Goal: Task Accomplishment & Management: Complete application form

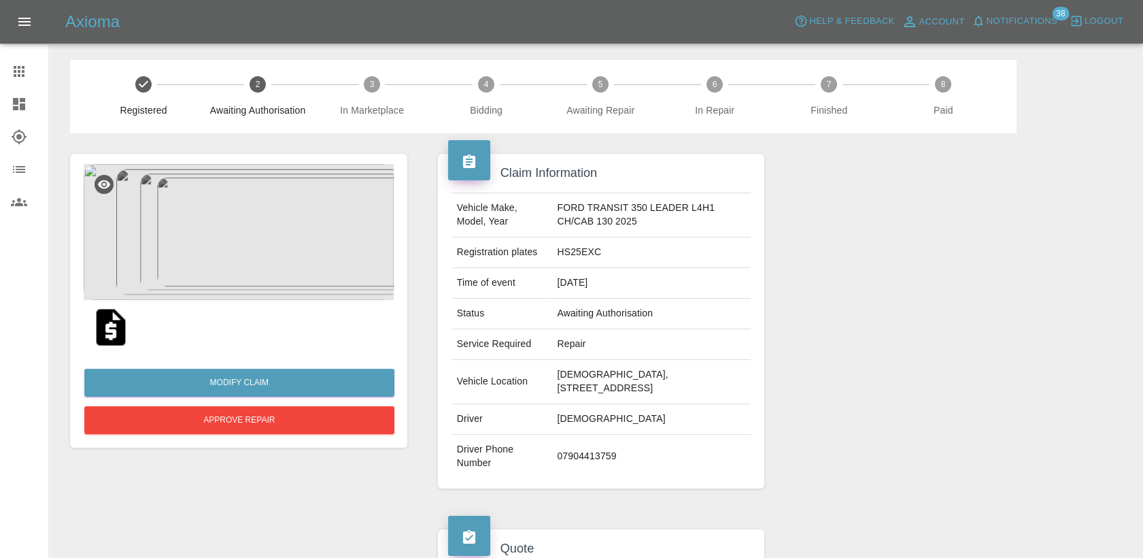
click at [20, 7] on button "Open drawer" at bounding box center [24, 21] width 33 height 33
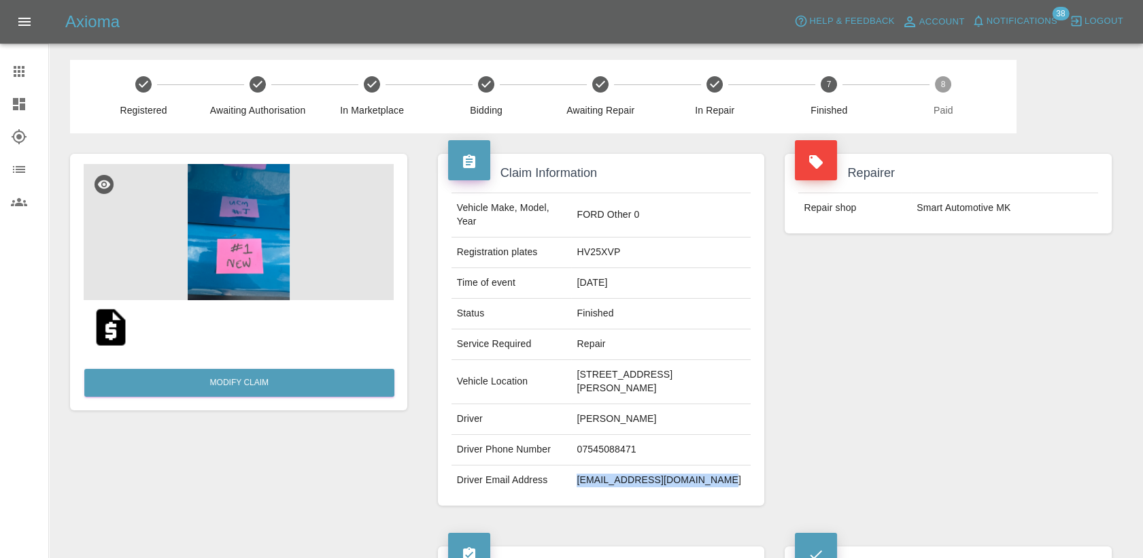
click at [17, 67] on icon at bounding box center [19, 71] width 16 height 16
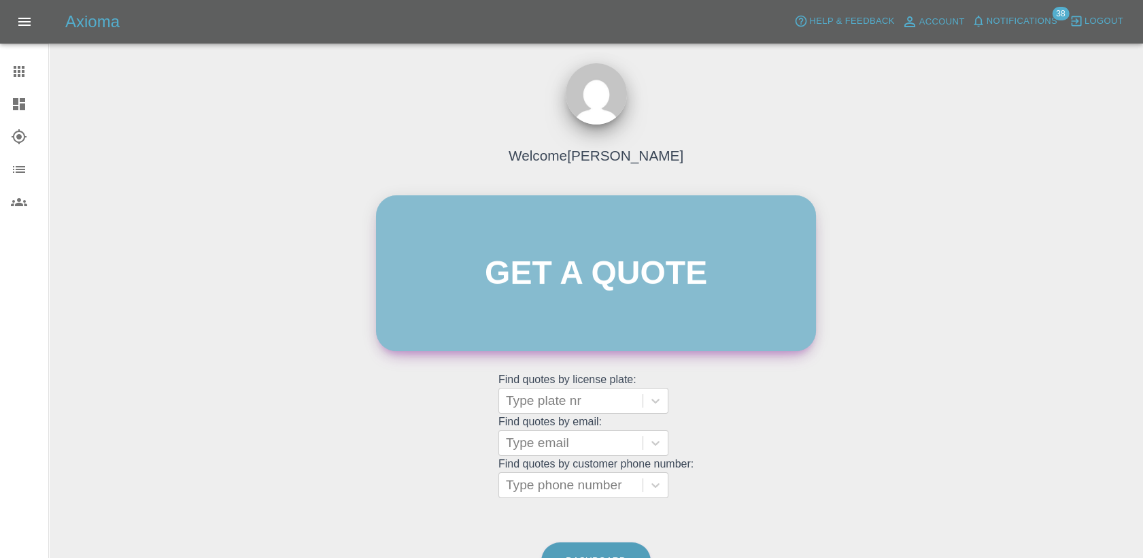
click at [607, 339] on link "Get a quote" at bounding box center [596, 273] width 440 height 156
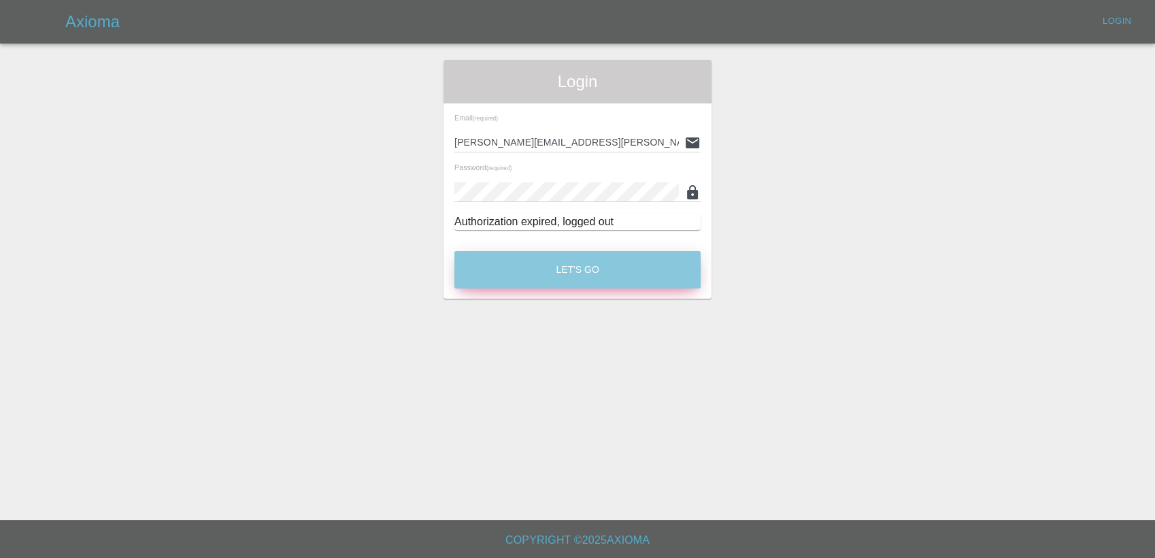
click at [555, 271] on button "Let's Go" at bounding box center [577, 269] width 246 height 37
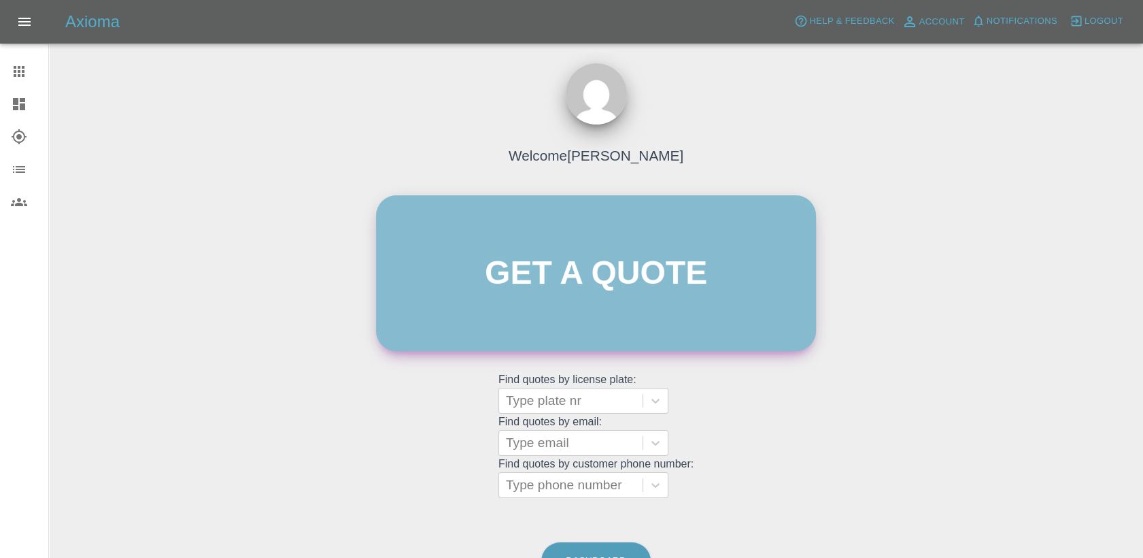
click at [636, 246] on link "Get a quote" at bounding box center [596, 273] width 440 height 156
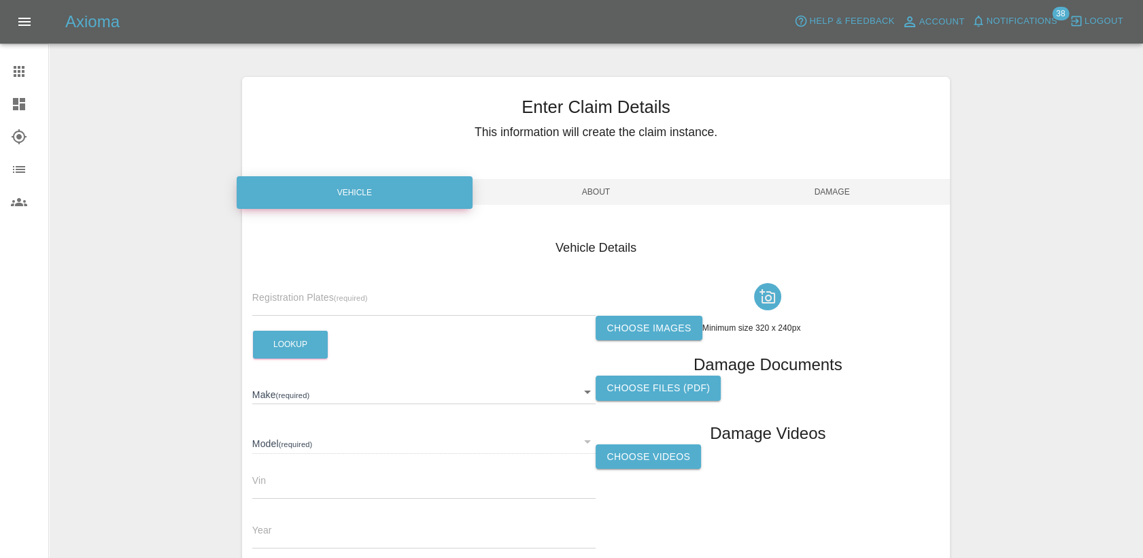
click at [369, 296] on input "text" at bounding box center [424, 306] width 344 height 20
paste input "DW25MMU"
type input "DW25MMU"
click at [316, 348] on button "Lookup" at bounding box center [290, 344] width 75 height 28
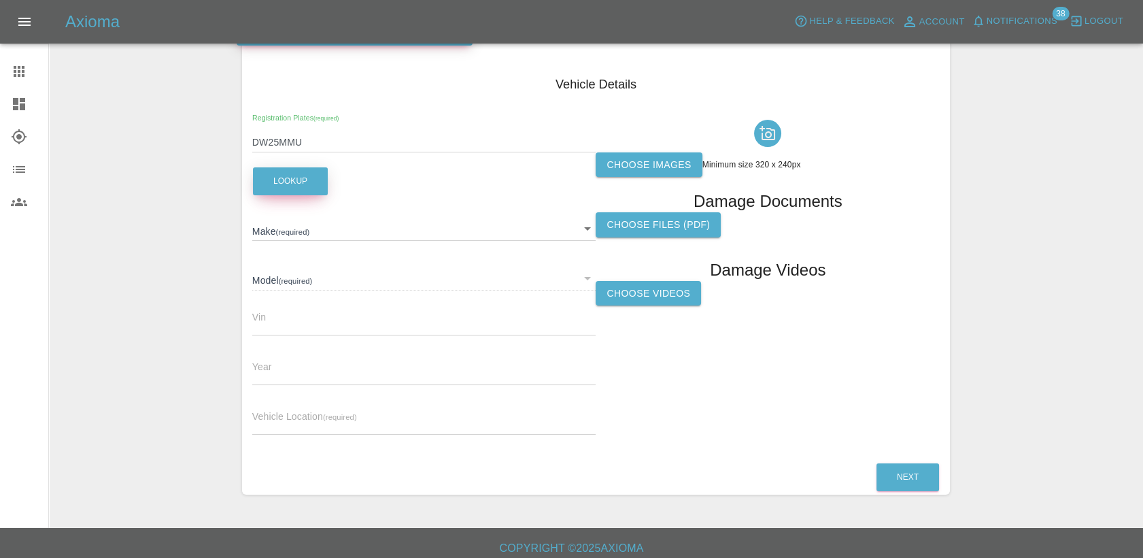
scroll to position [171, 0]
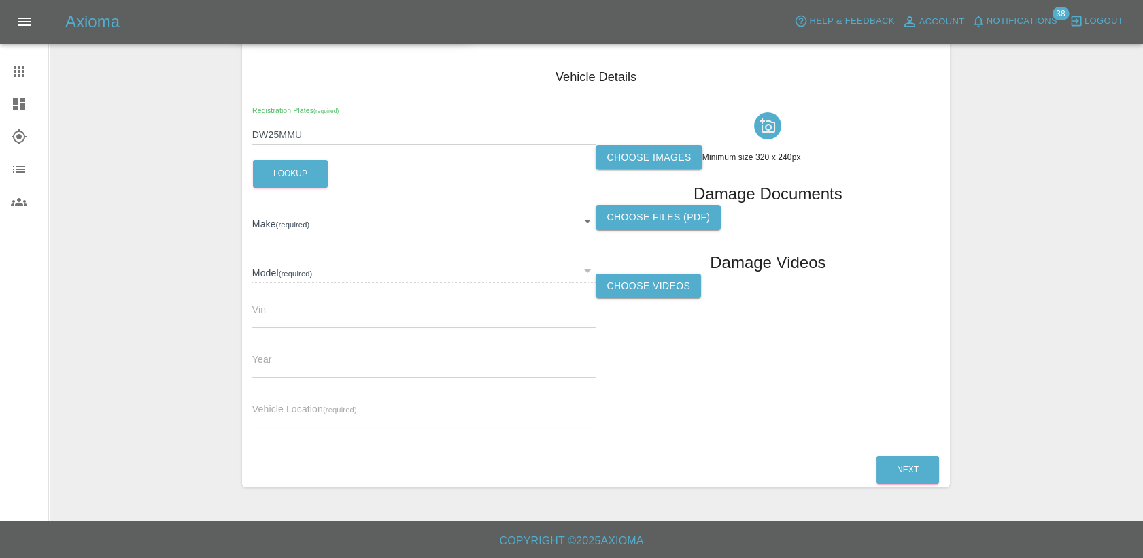
type input "FORD"
type input "PUMA PREMIUM"
type input "2025"
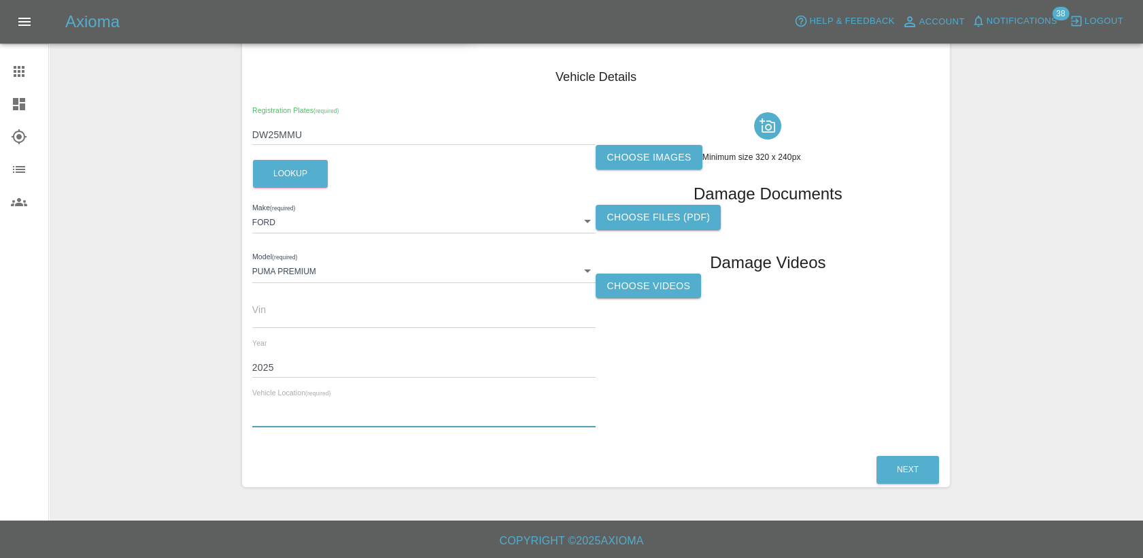
click at [309, 415] on input "text" at bounding box center [424, 417] width 344 height 20
paste input "2, COWSLIP DRIVE, SHEPSHED, LE12 9QZ"
type input "2, COWSLIP DRIVE, SHEPSHED, LE12 9QZ"
click at [660, 163] on label "Choose images" at bounding box center [649, 157] width 106 height 25
click at [0, 0] on input "Choose images" at bounding box center [0, 0] width 0 height 0
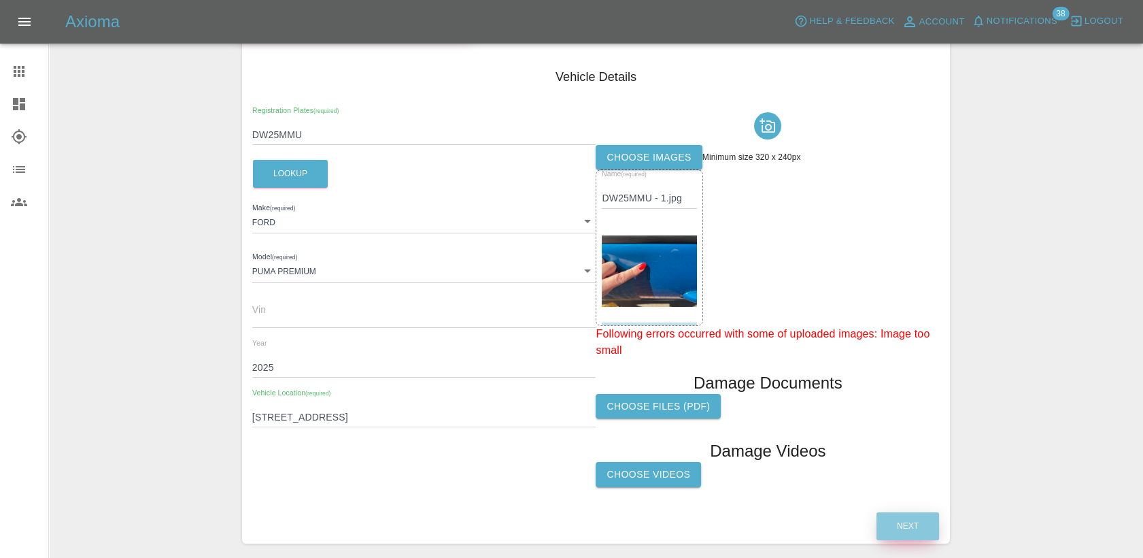
click at [911, 523] on button "Next" at bounding box center [908, 526] width 63 height 28
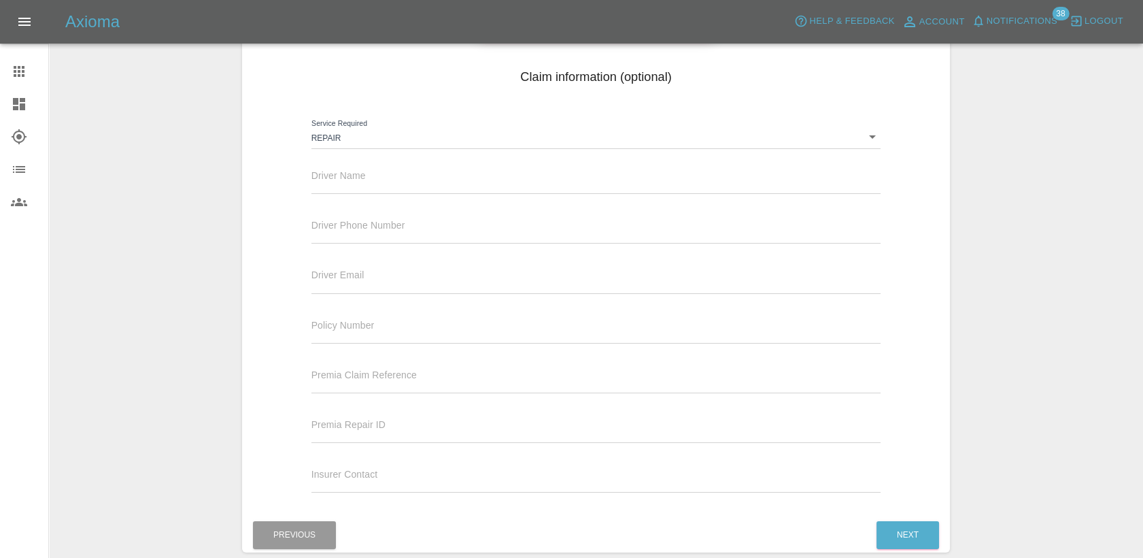
click at [404, 179] on input "text" at bounding box center [596, 184] width 570 height 20
paste input "SARAH ALLEN"
type input "SARAH ALLEN"
click at [356, 228] on input "text" at bounding box center [596, 234] width 570 height 20
paste input "447876654522"
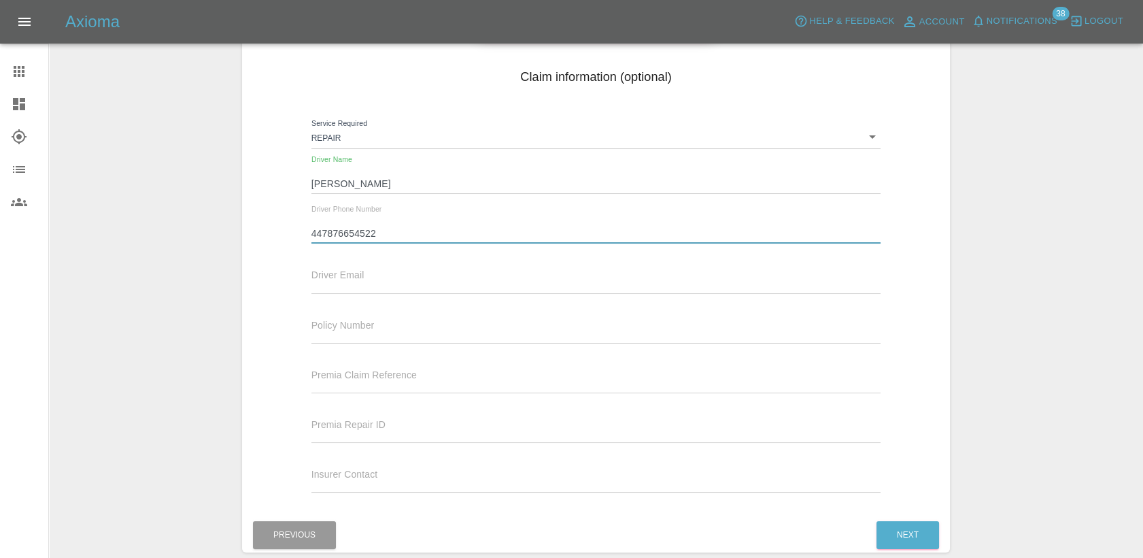
type input "447876654522"
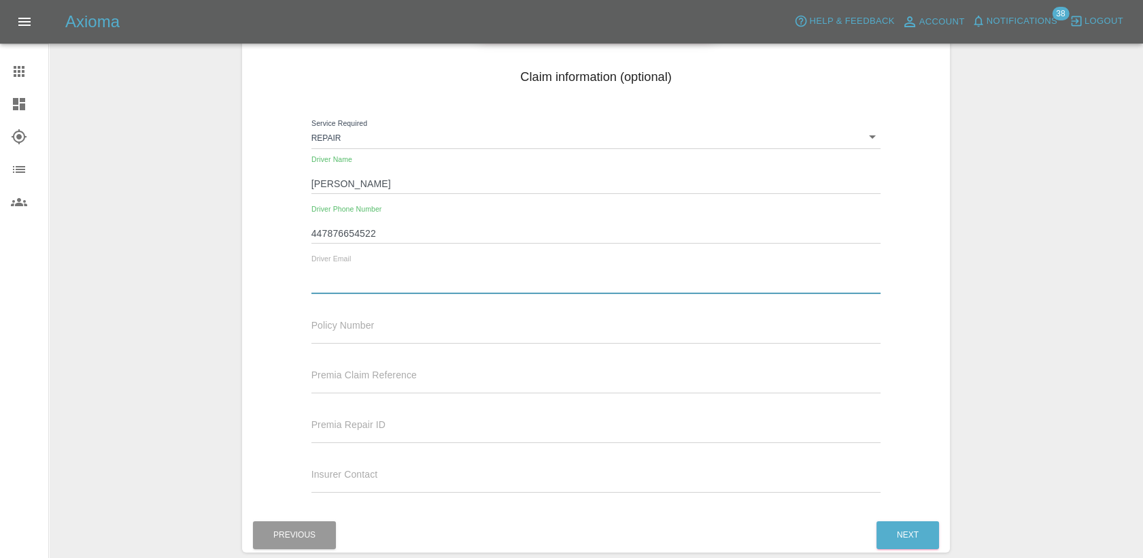
click at [424, 285] on input "text" at bounding box center [596, 283] width 570 height 20
paste input "sarah.allen40@btinternet.com"
type input "sarah.allen40@btinternet.com"
click at [914, 519] on div "Next" at bounding box center [908, 534] width 64 height 35
click at [905, 534] on button "Next" at bounding box center [908, 535] width 63 height 28
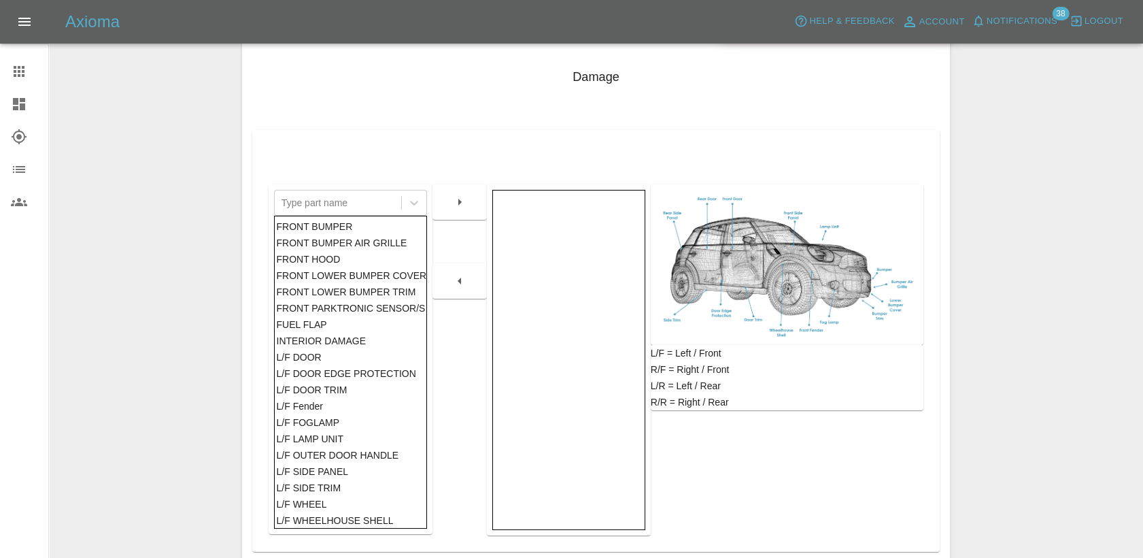
click at [369, 353] on div "L/F DOOR" at bounding box center [350, 357] width 148 height 16
click at [462, 215] on div at bounding box center [459, 201] width 54 height 35
click at [461, 204] on icon "button" at bounding box center [460, 202] width 16 height 16
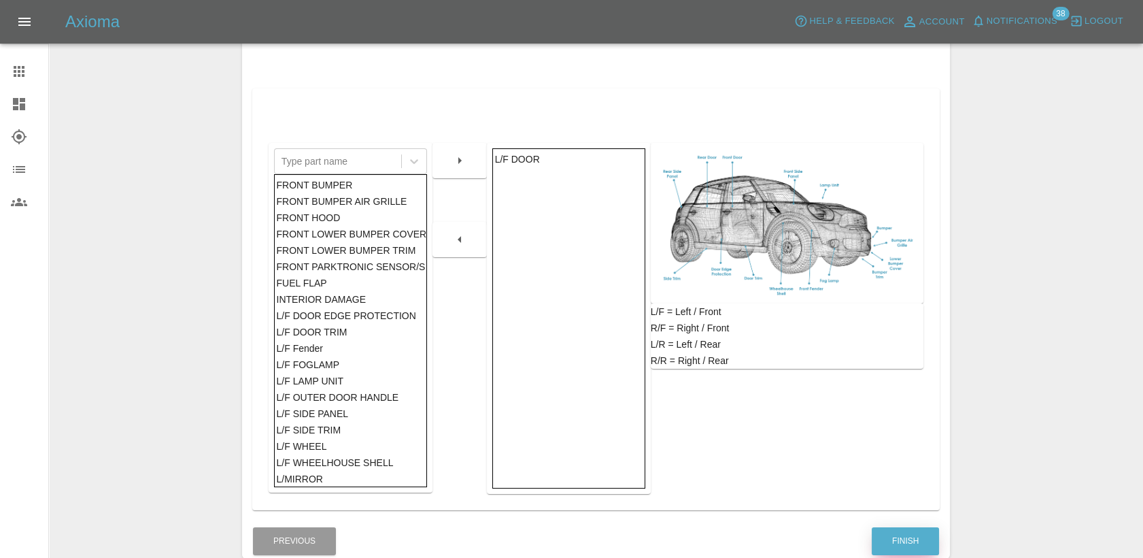
scroll to position [284, 0]
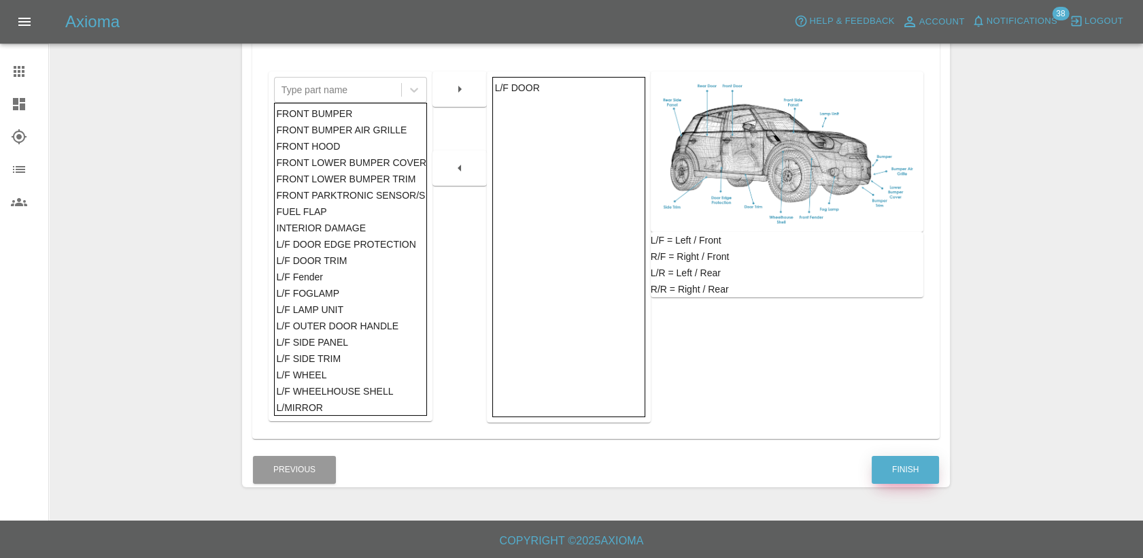
click at [901, 461] on button "Finish" at bounding box center [905, 470] width 67 height 28
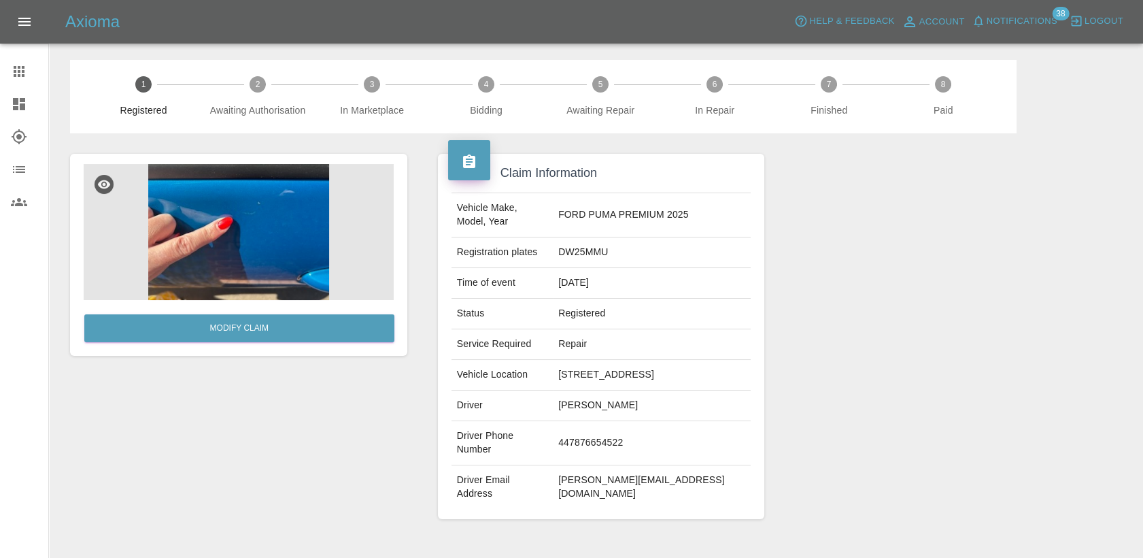
scroll to position [299, 0]
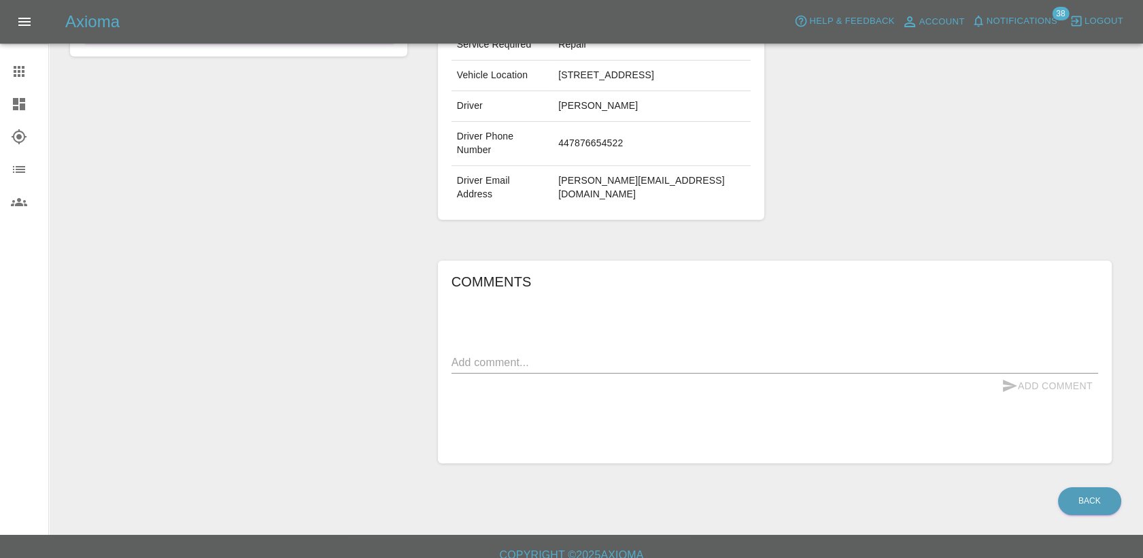
click at [723, 354] on textarea at bounding box center [775, 362] width 647 height 16
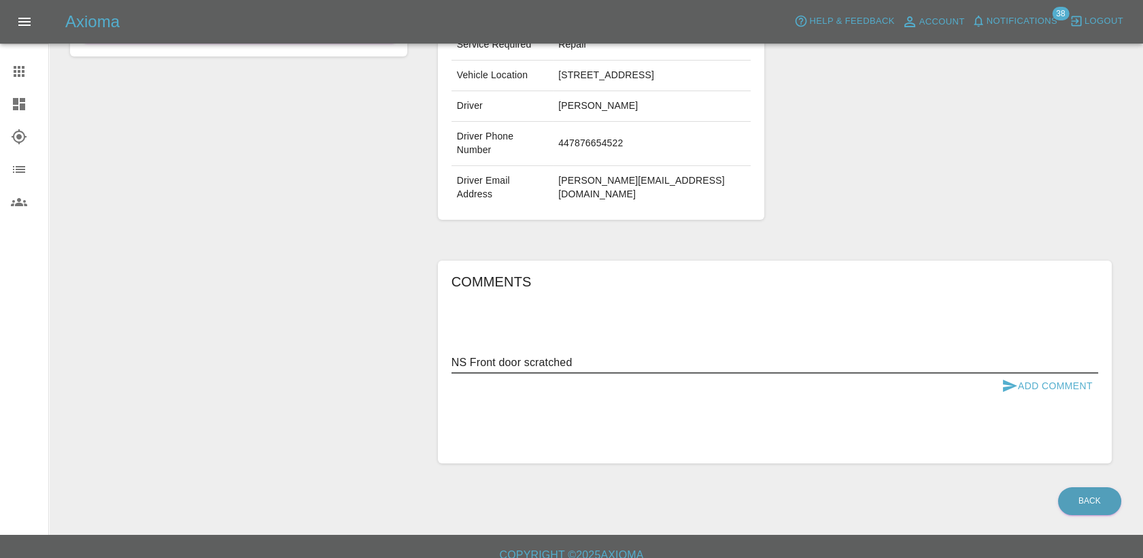
type textarea "NS Front door scratched"
click at [1078, 375] on button "Add Comment" at bounding box center [1047, 385] width 102 height 25
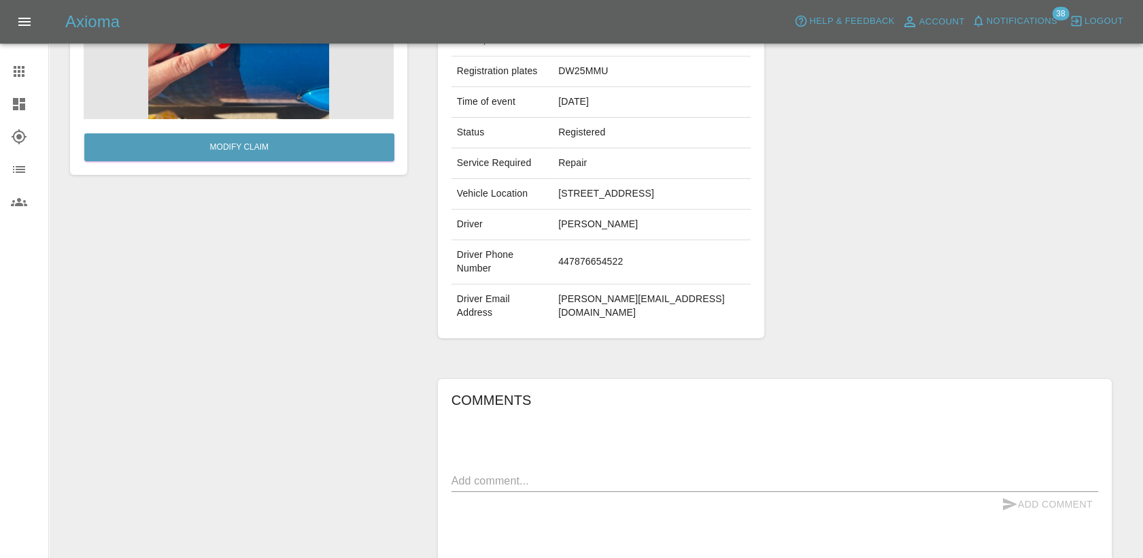
scroll to position [0, 0]
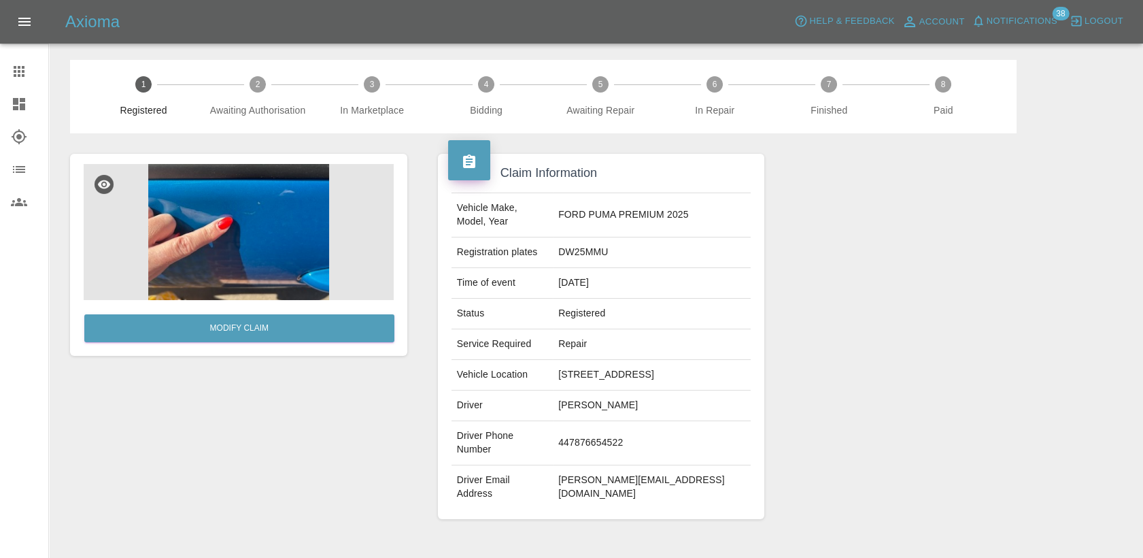
click at [15, 67] on icon at bounding box center [19, 71] width 11 height 11
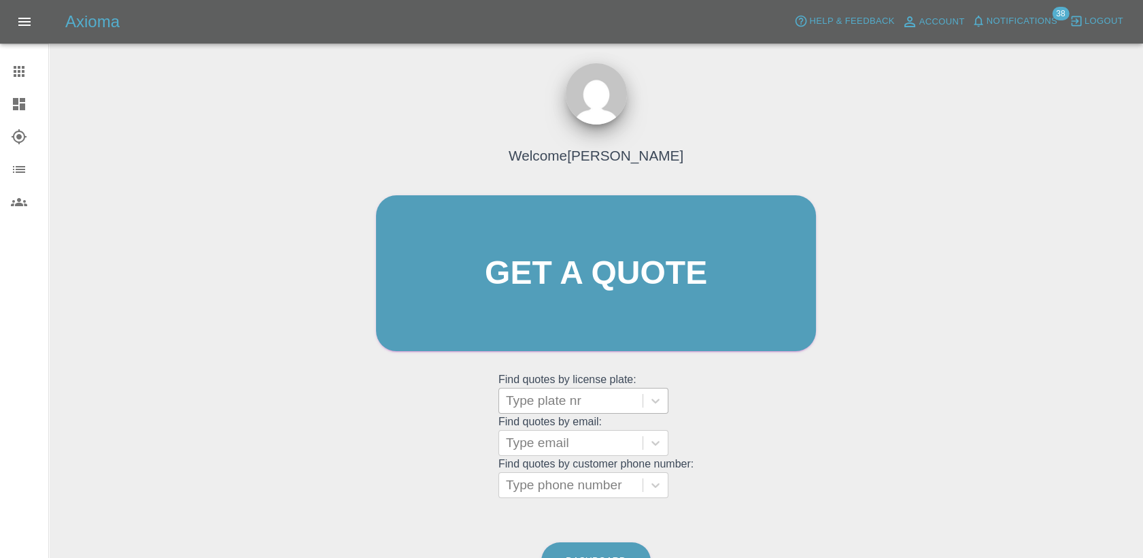
click at [588, 408] on div at bounding box center [571, 400] width 130 height 19
paste input "DS25GME"
type input "DS25GME"
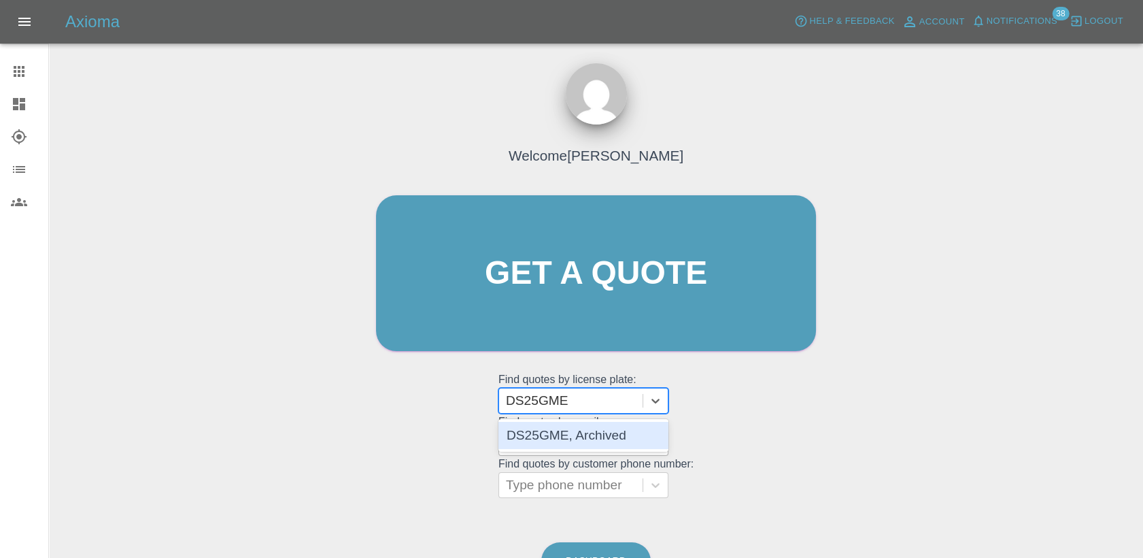
click at [608, 442] on div "DS25GME, Archived" at bounding box center [583, 435] width 170 height 27
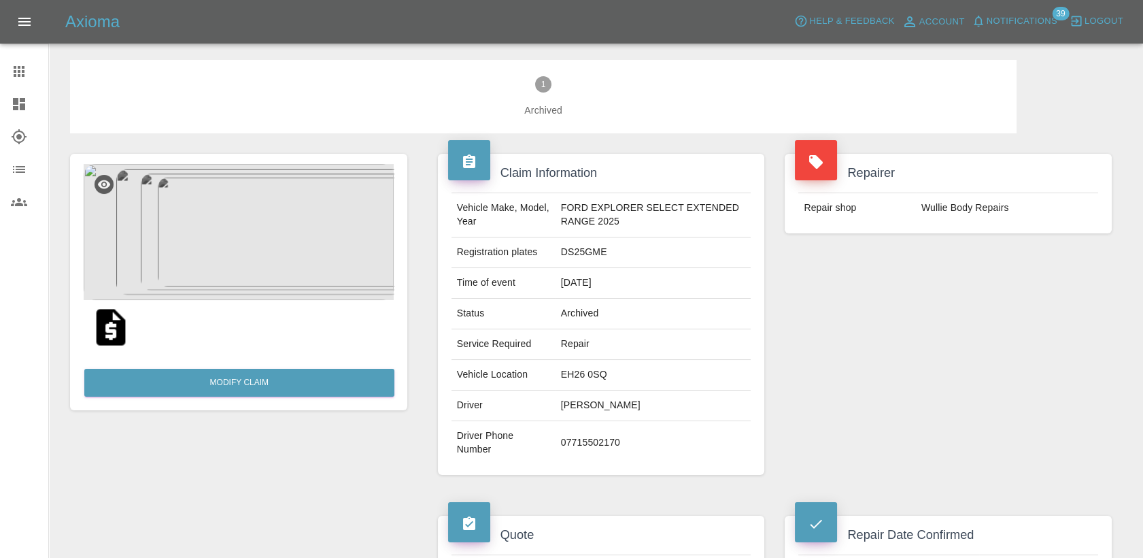
click at [22, 70] on icon at bounding box center [19, 71] width 11 height 11
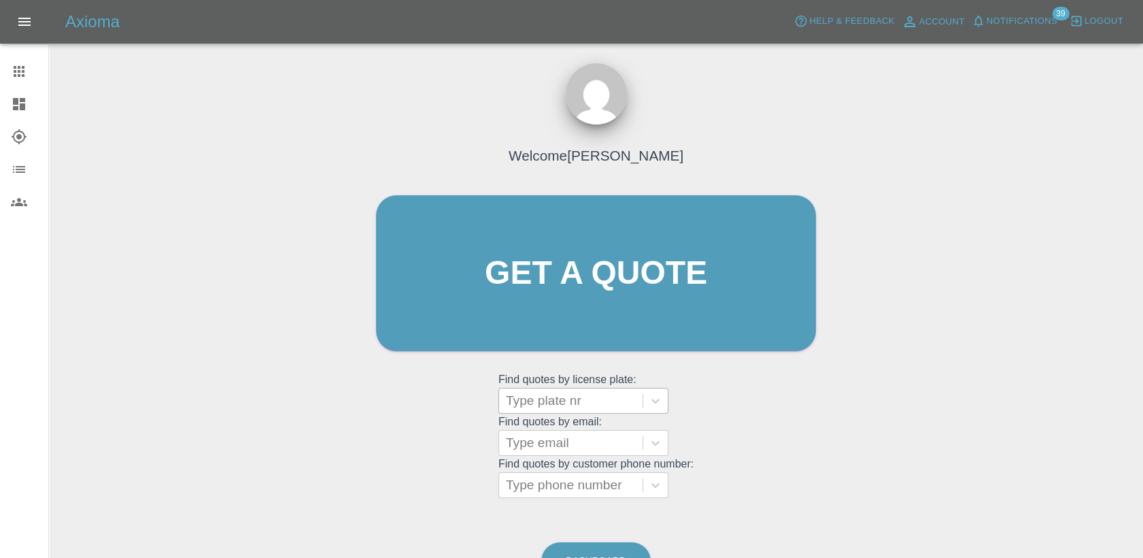
click at [588, 402] on div at bounding box center [571, 400] width 130 height 19
paste input "DT25 WVK"
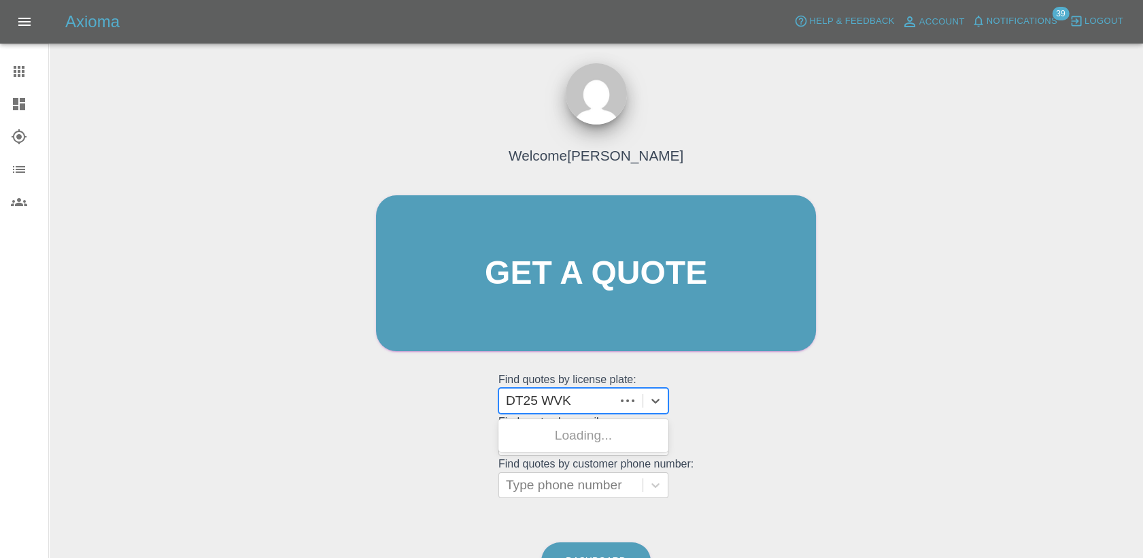
click at [541, 396] on input "DT25 WVK" at bounding box center [540, 400] width 69 height 16
type input "DT25WVK"
click at [588, 400] on div at bounding box center [571, 400] width 130 height 19
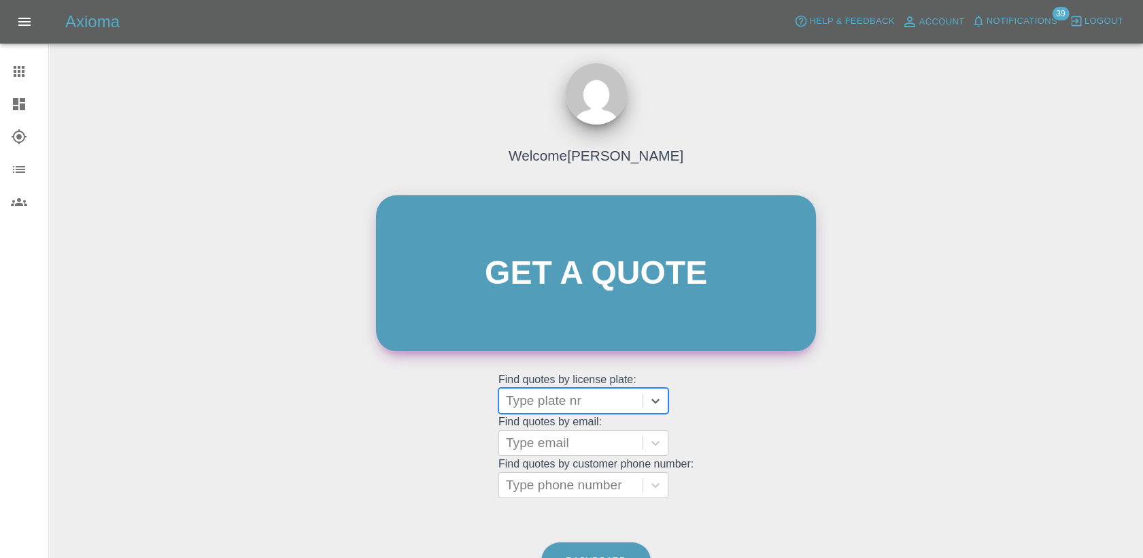
click at [593, 255] on link "Get a quote" at bounding box center [596, 273] width 440 height 156
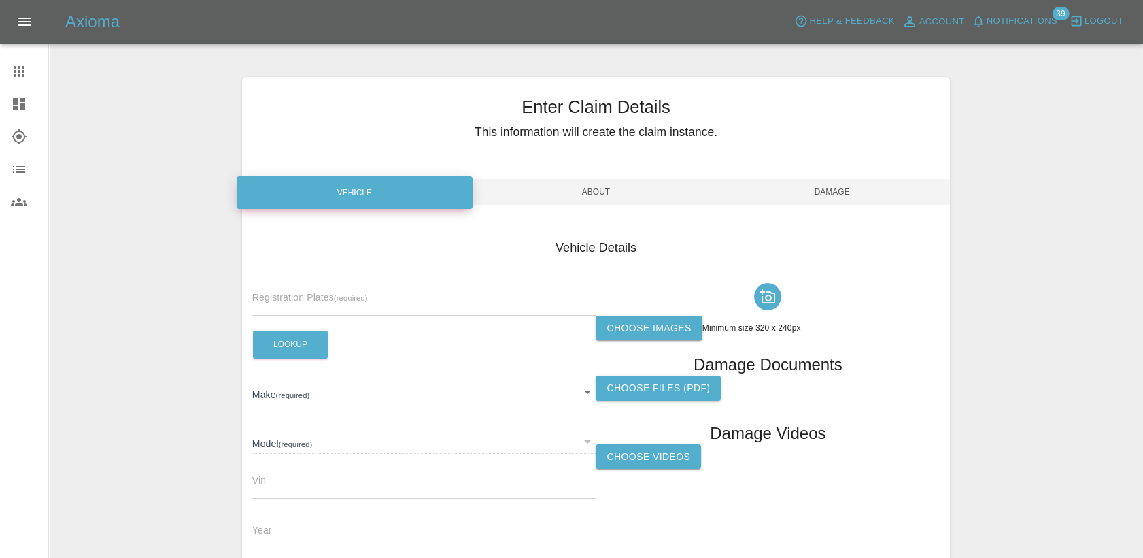
click at [338, 286] on div "Registration Plates (required)" at bounding box center [424, 296] width 344 height 38
click at [337, 299] on input "text" at bounding box center [424, 306] width 344 height 20
paste input "DT25WVK"
type input "DT25WVK"
click at [287, 334] on button "Lookup" at bounding box center [290, 344] width 75 height 28
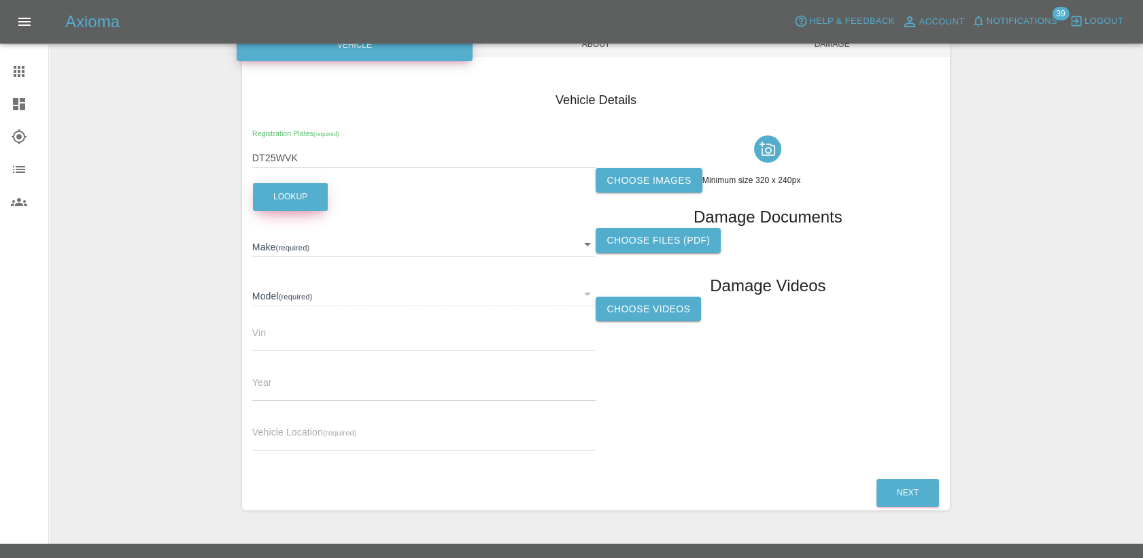
scroll to position [151, 0]
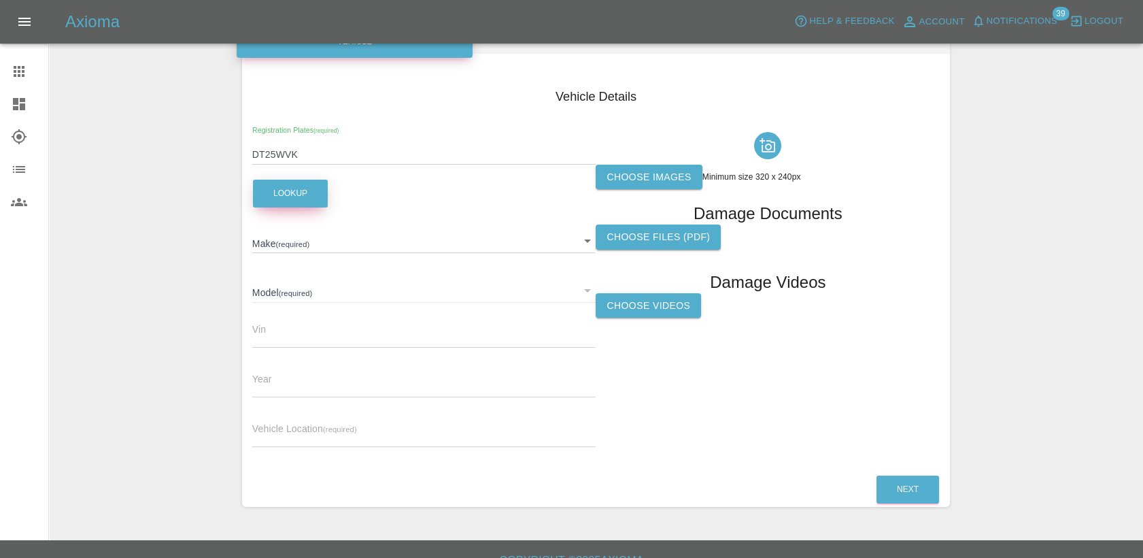
type input "JAECOO"
type input "7 PHEV LUXURY"
type input "LNNBBDEE6SC129012"
type input "2025"
click at [637, 182] on label "Choose images" at bounding box center [649, 177] width 106 height 25
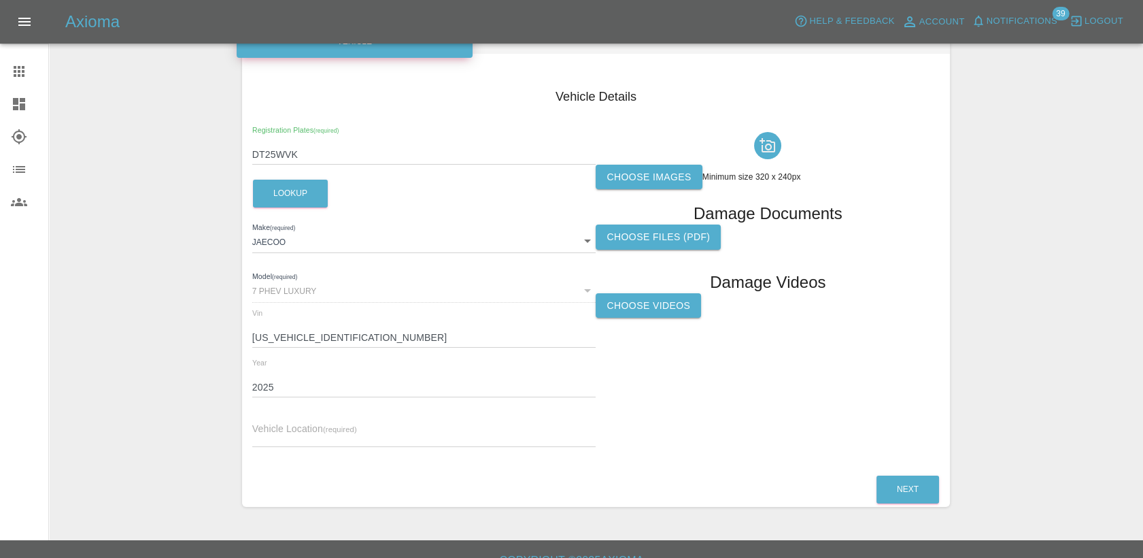
click at [0, 0] on input "Choose images" at bounding box center [0, 0] width 0 height 0
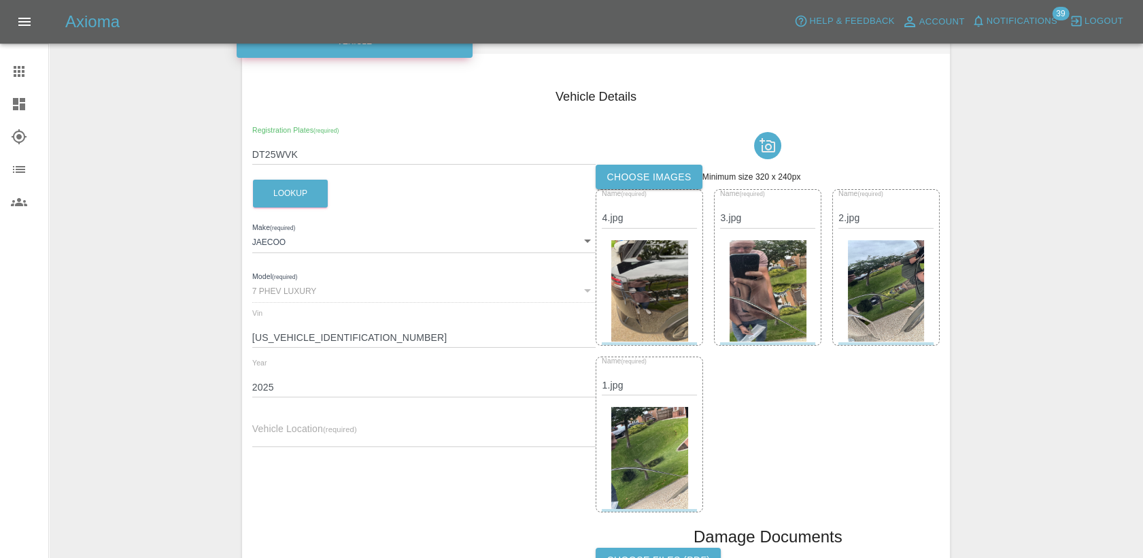
click at [343, 431] on input "text" at bounding box center [424, 437] width 344 height 20
paste input "7, Hawthorne View, Gildersome, Leeds, LS27 7YL"
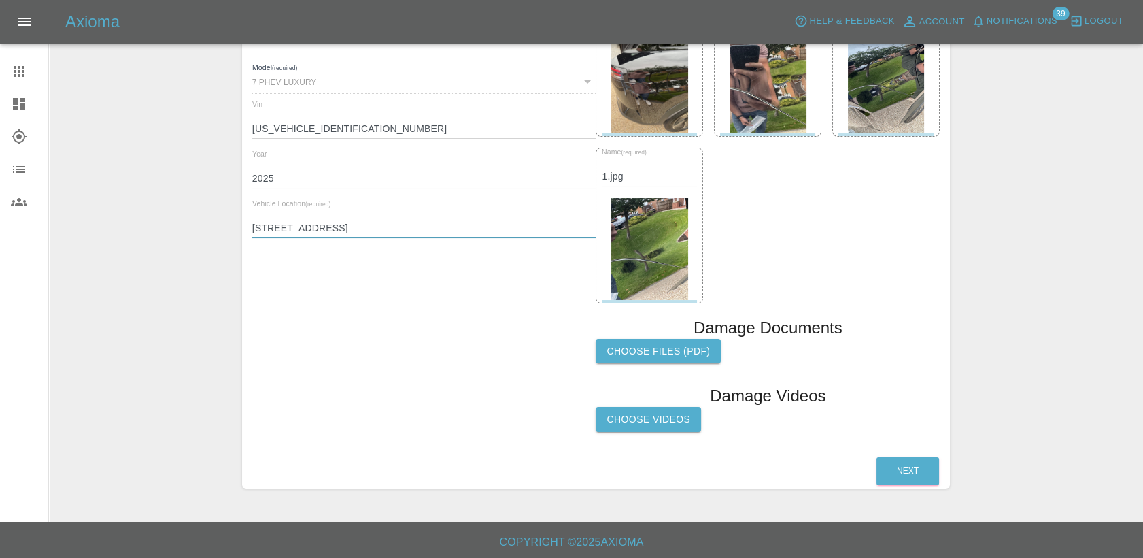
scroll to position [360, 0]
type input "7, Hawthorne View, Gildersome, Leeds, LS27 7YL"
click at [914, 466] on button "Next" at bounding box center [908, 470] width 63 height 28
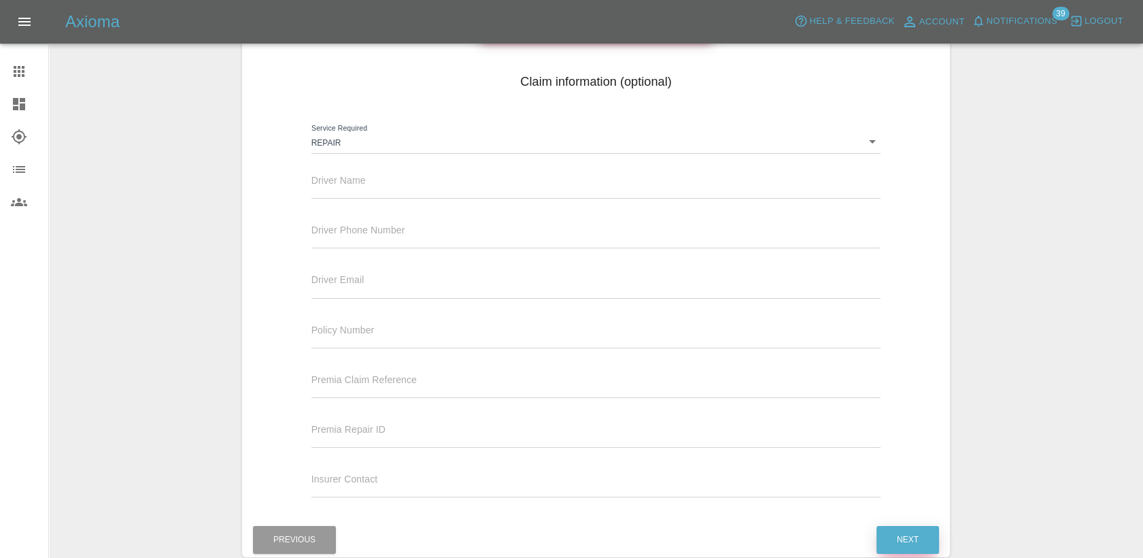
scroll to position [85, 0]
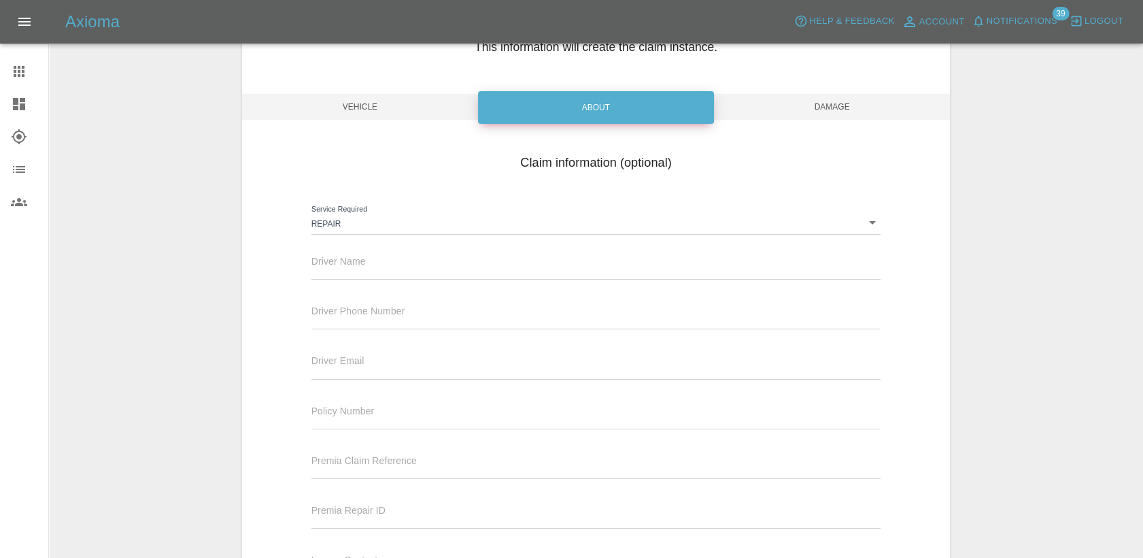
click at [392, 258] on div "Driver Name" at bounding box center [596, 260] width 570 height 38
click at [393, 261] on input "text" at bounding box center [596, 270] width 570 height 20
paste input "RICHARD BENNING"
type input "RICHARD BENNING"
click at [441, 318] on input "text" at bounding box center [596, 319] width 570 height 20
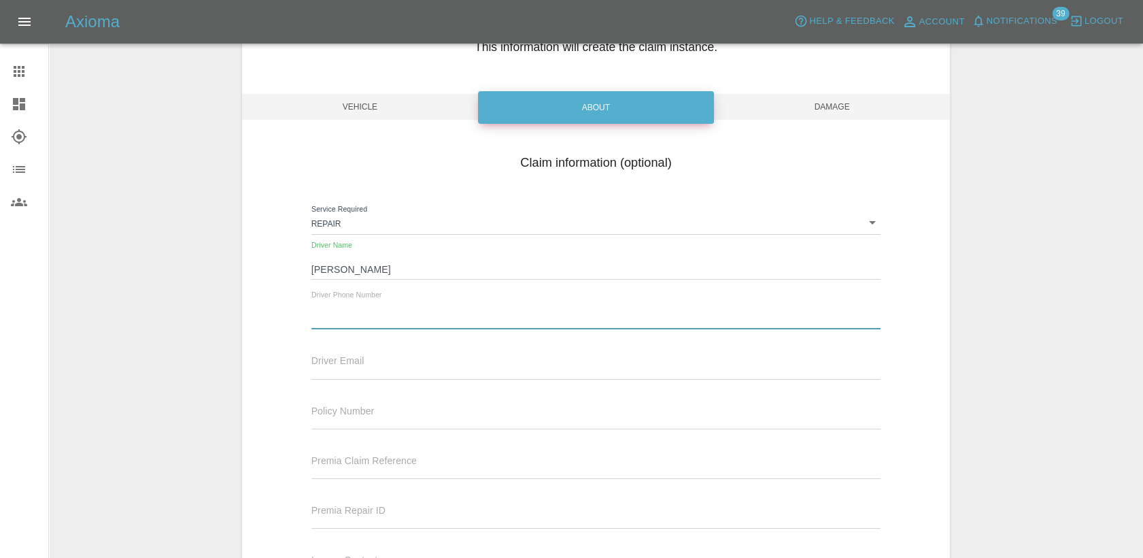
paste input "07867482282"
type input "07867482282"
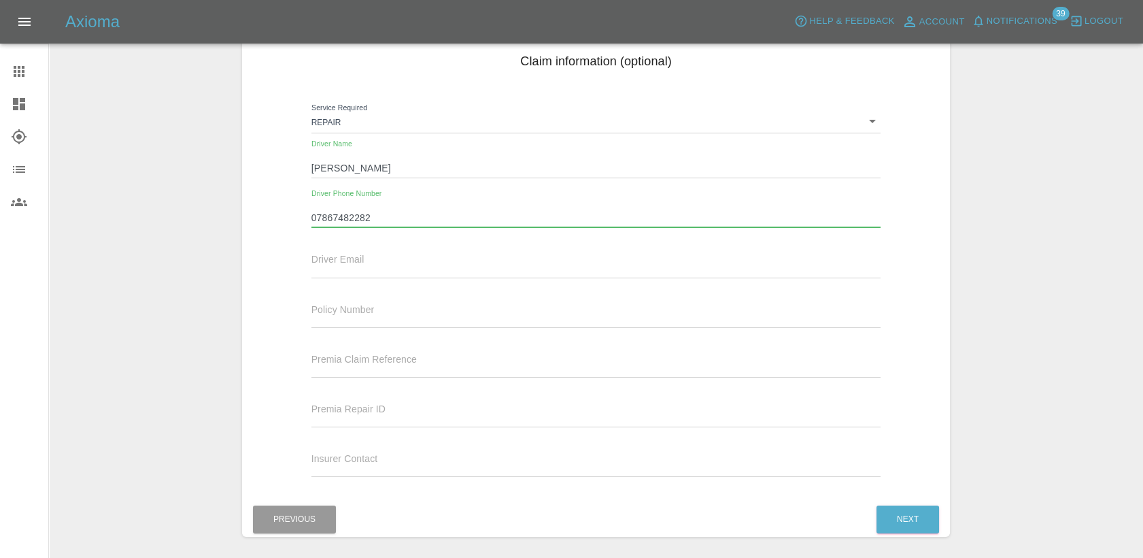
scroll to position [236, 0]
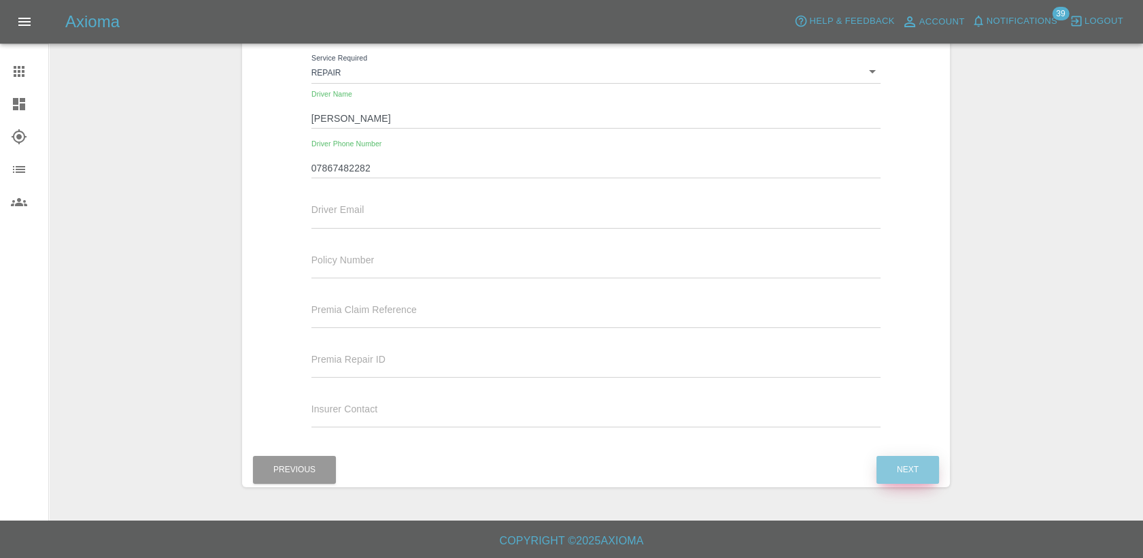
click at [908, 469] on button "Next" at bounding box center [908, 470] width 63 height 28
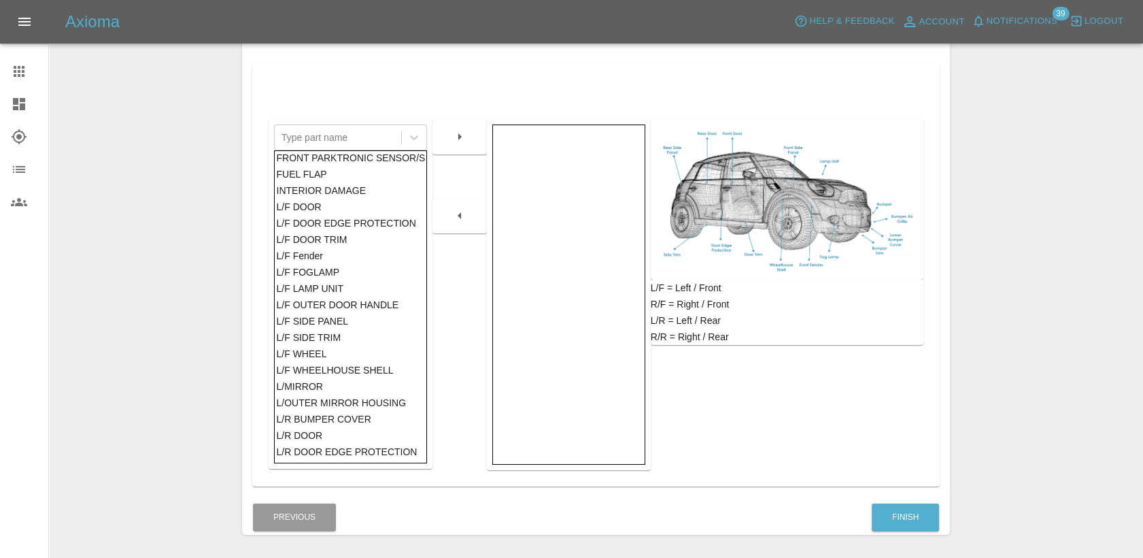
scroll to position [99, 0]
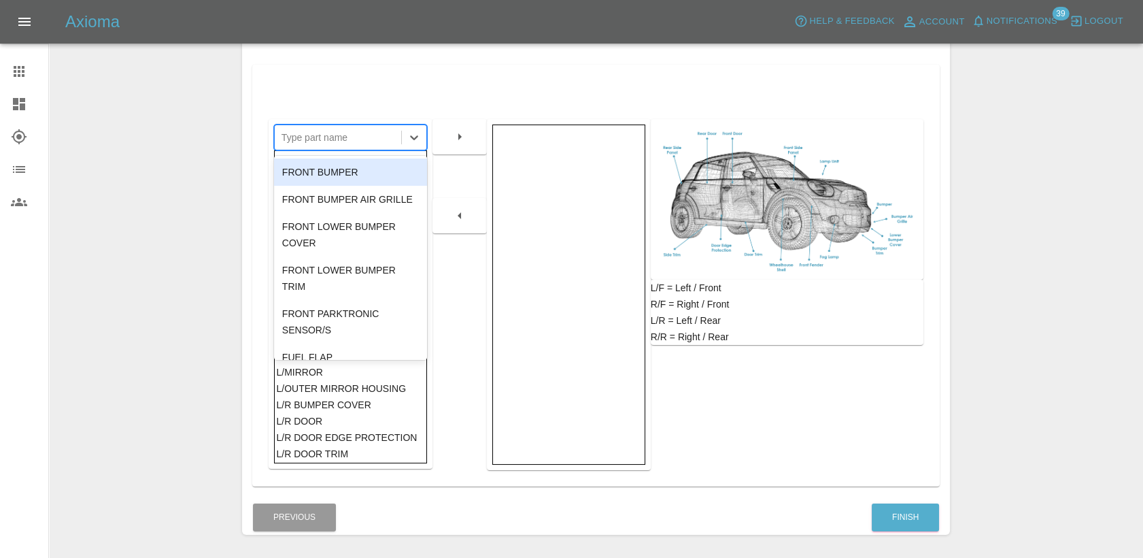
click at [332, 139] on div at bounding box center [338, 137] width 113 height 19
type input "rear"
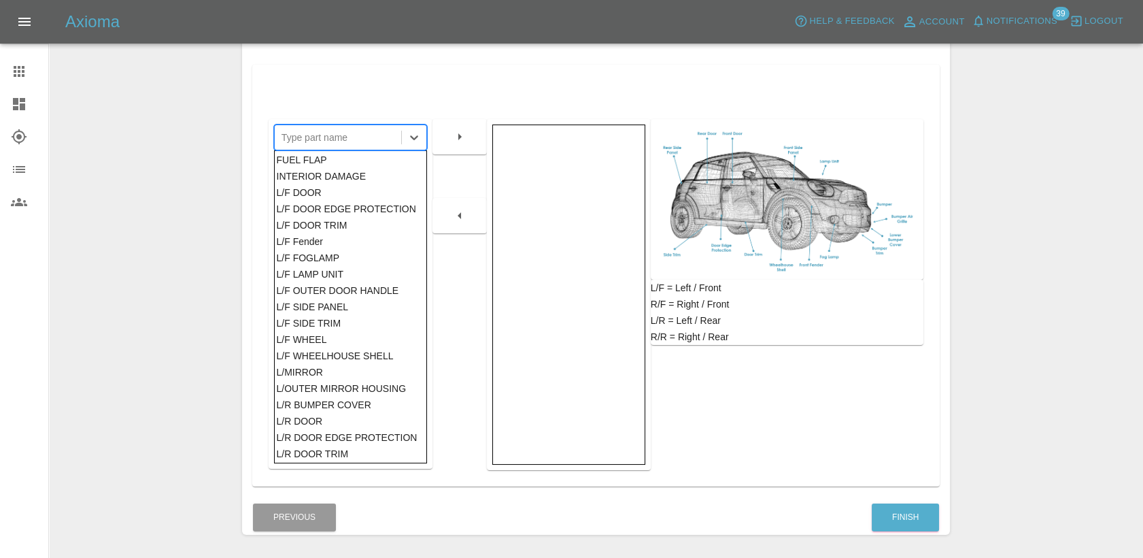
drag, startPoint x: 379, startPoint y: 141, endPoint x: 263, endPoint y: 139, distance: 116.3
click at [263, 139] on div "Type part name FRONT BUMPER FRONT BUMPER AIR GRILLE FRONT HOOD FRONT LOWER BUMP…" at bounding box center [595, 276] width 687 height 422
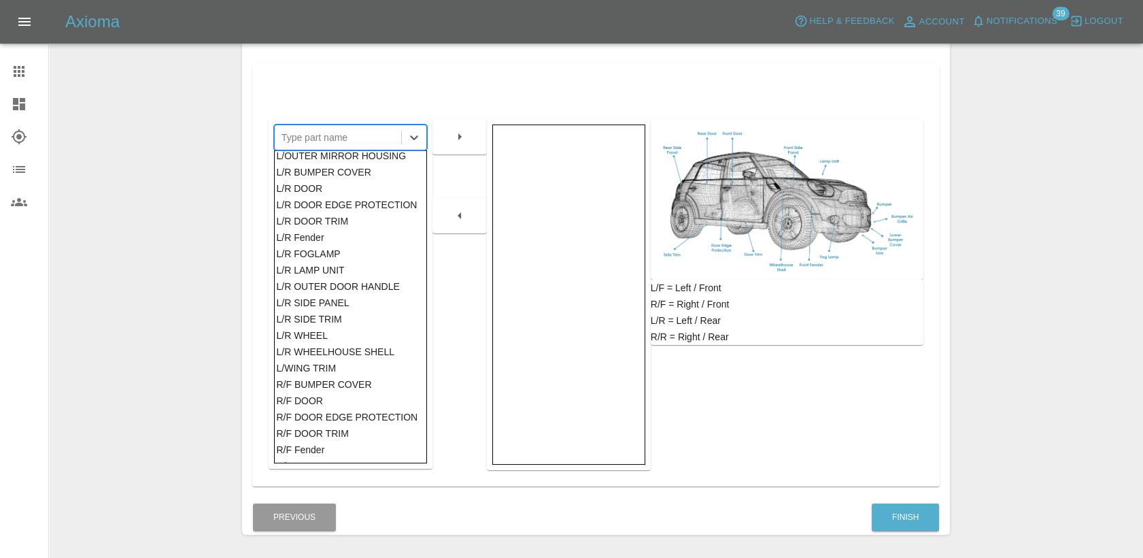
scroll to position [353, 0]
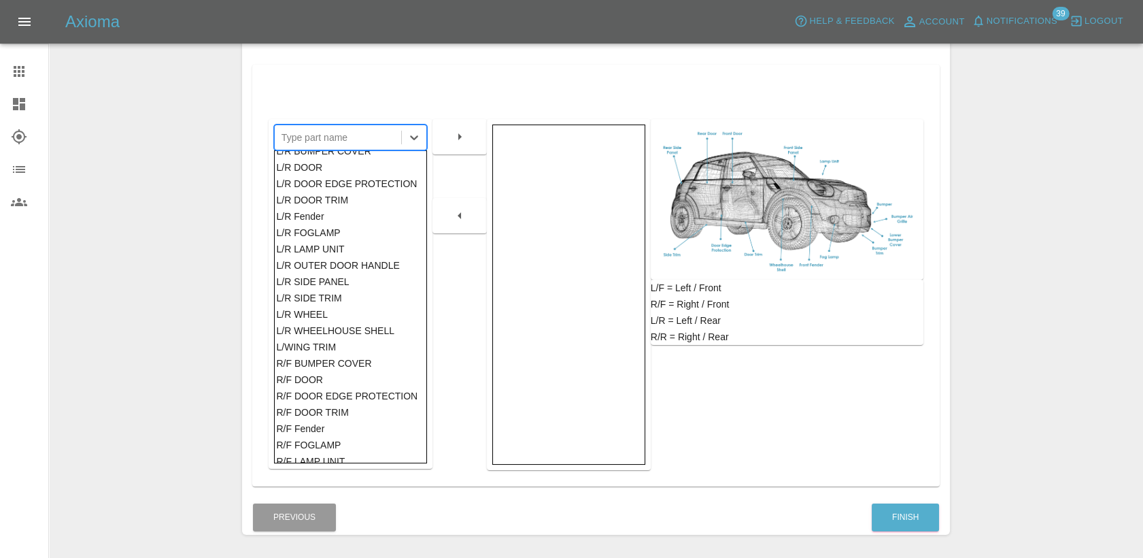
click at [324, 284] on div "L/R SIDE PANEL" at bounding box center [350, 281] width 148 height 16
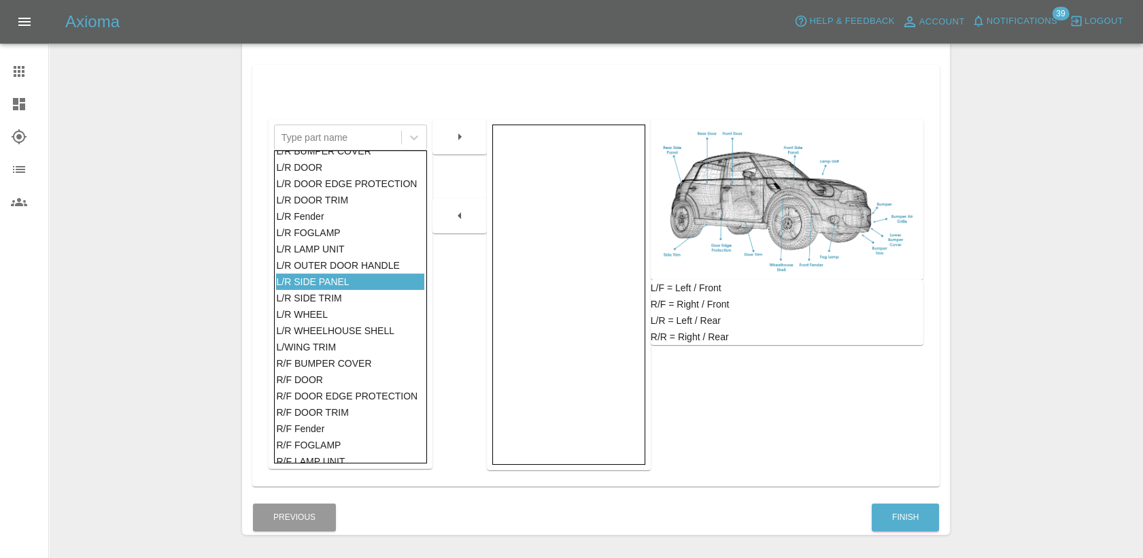
click at [455, 139] on icon "button" at bounding box center [460, 137] width 16 height 16
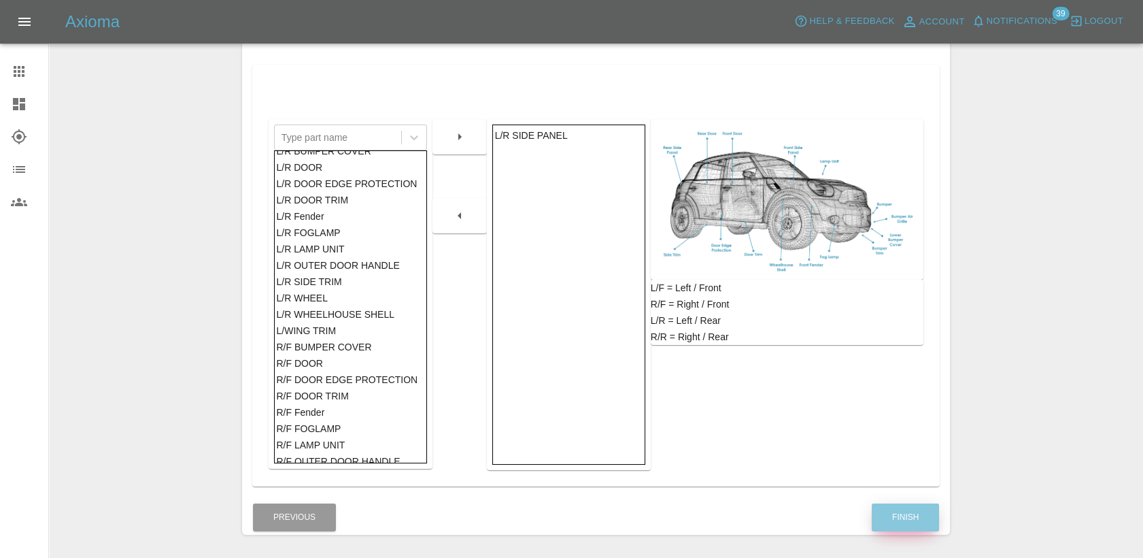
click at [921, 525] on button "Finish" at bounding box center [905, 517] width 67 height 28
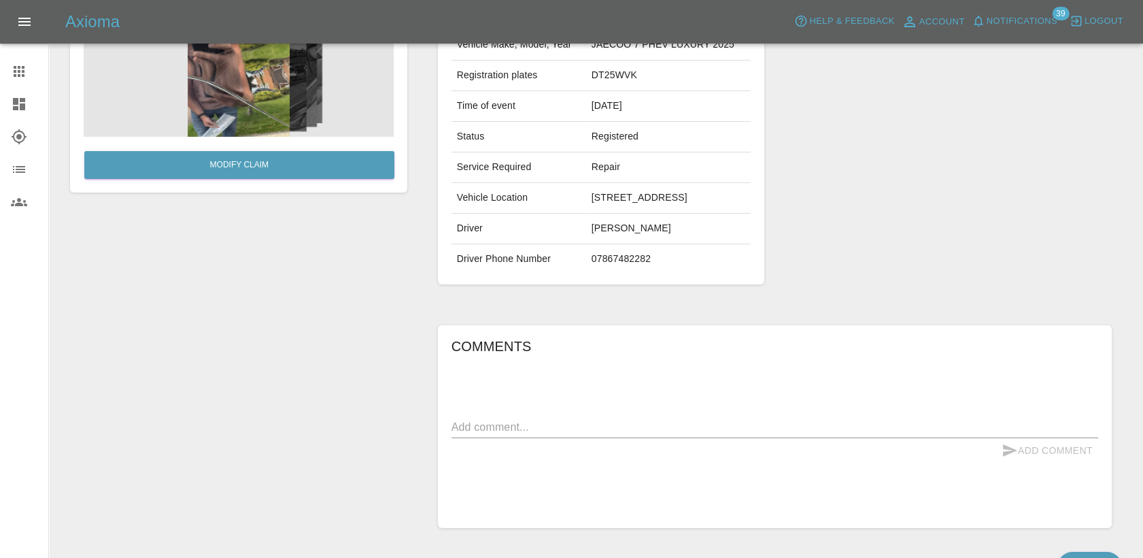
scroll to position [269, 0]
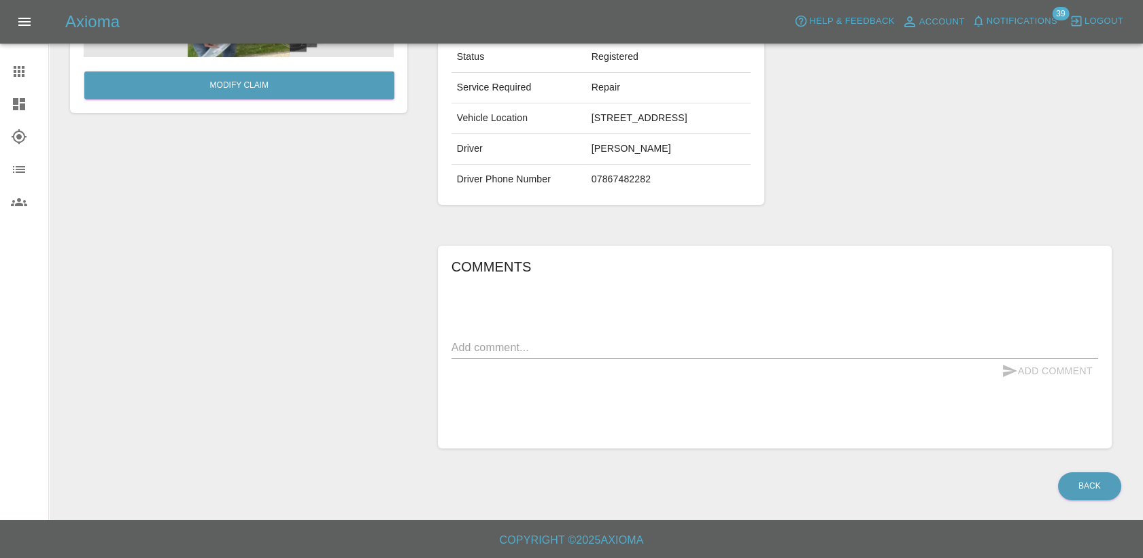
click at [545, 330] on div "Comments x Add Comment" at bounding box center [775, 347] width 647 height 182
click at [544, 340] on textarea at bounding box center [775, 347] width 647 height 16
paste textarea "small scratch just next to the electric plug in filler cap"
type textarea "small scratch just next to the electric plug in filler cap"
drag, startPoint x: 1052, startPoint y: 374, endPoint x: 1035, endPoint y: 380, distance: 18.1
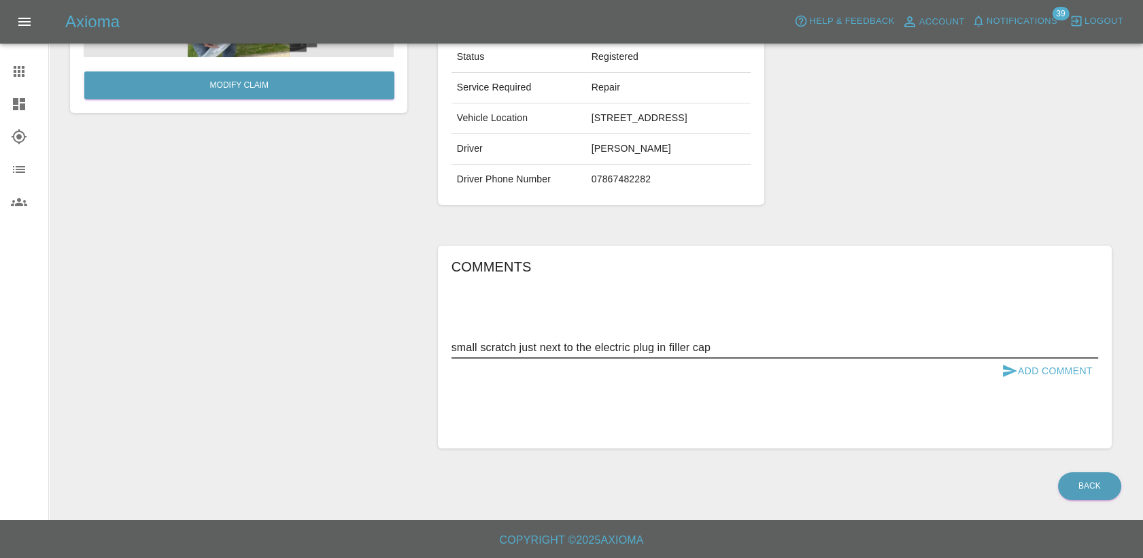
click at [1051, 374] on button "Add Comment" at bounding box center [1047, 370] width 102 height 25
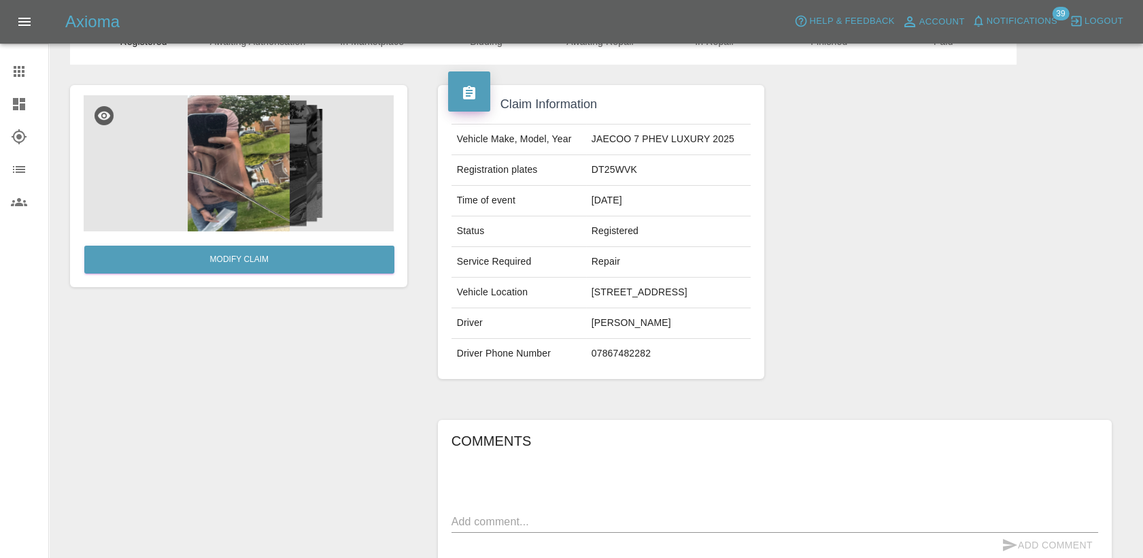
scroll to position [0, 0]
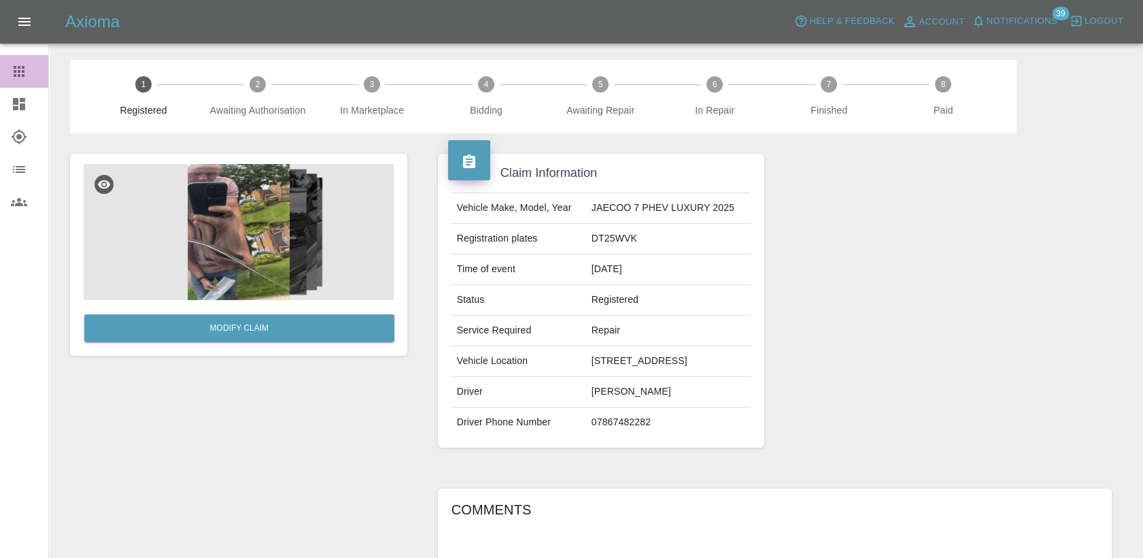
click at [13, 71] on icon at bounding box center [19, 71] width 16 height 16
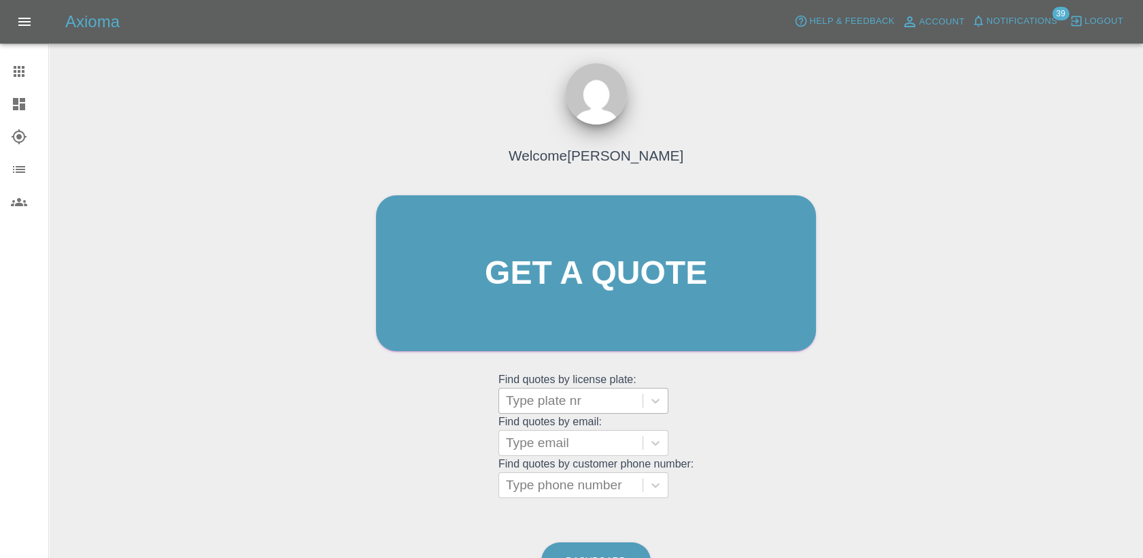
click at [596, 403] on div at bounding box center [571, 400] width 130 height 19
paste input "DW25MFV"
type input "DW25MFV"
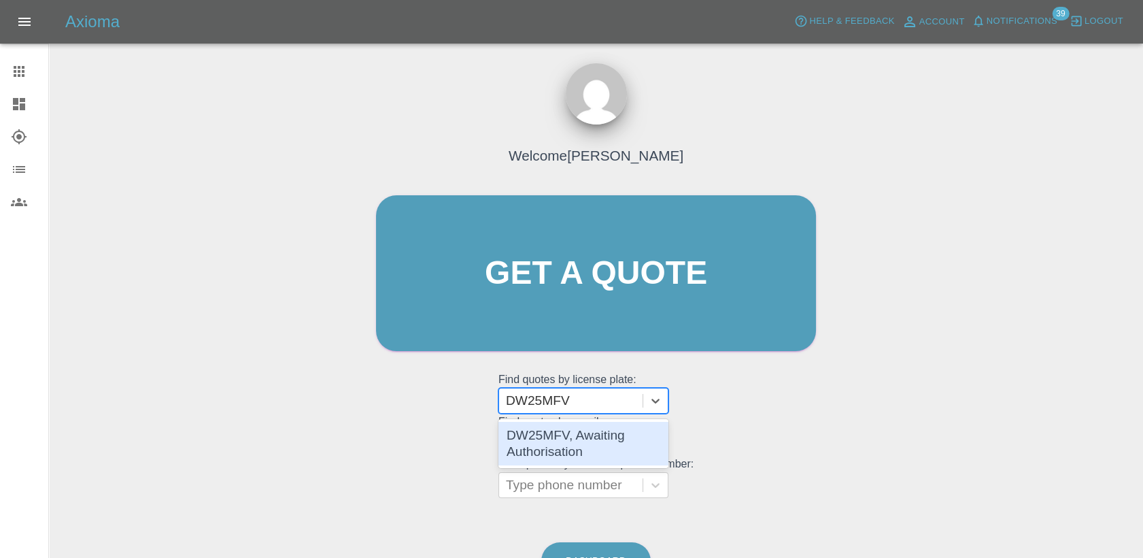
click at [594, 444] on div "DW25MFV, Awaiting Authorisation" at bounding box center [583, 444] width 170 height 44
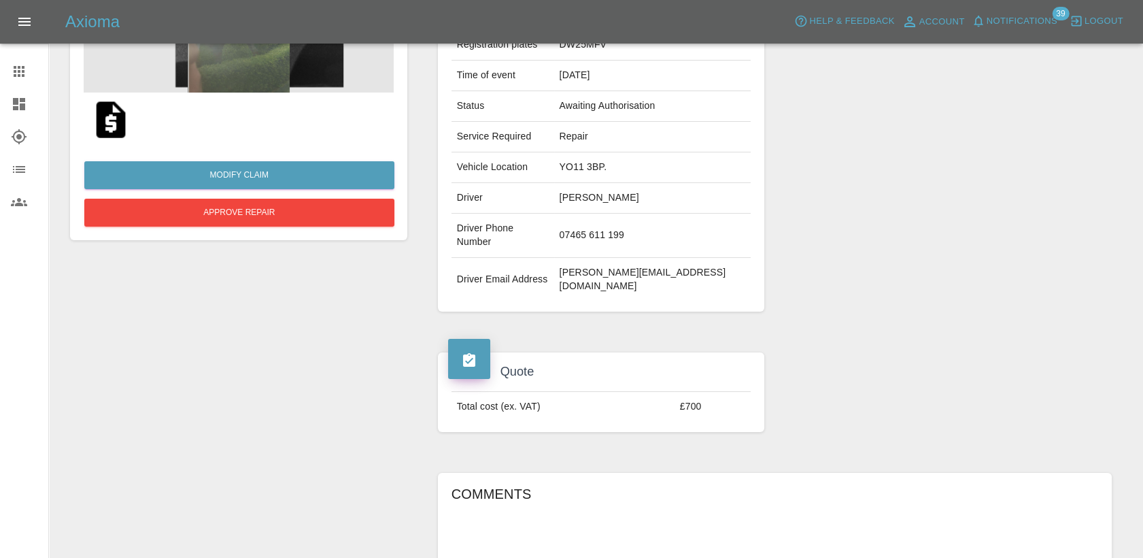
scroll to position [75, 0]
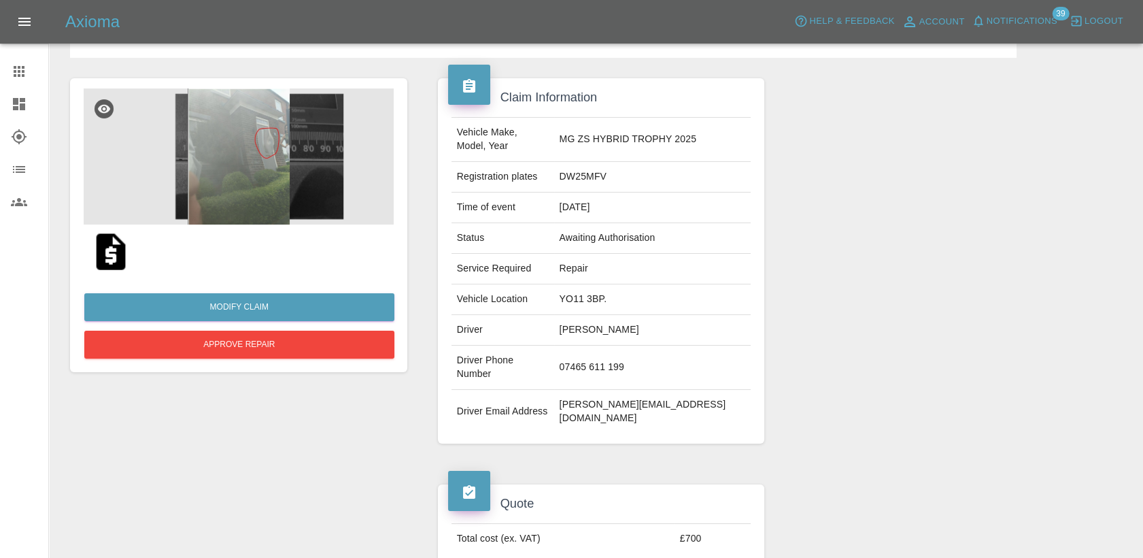
click at [313, 171] on img at bounding box center [239, 156] width 310 height 136
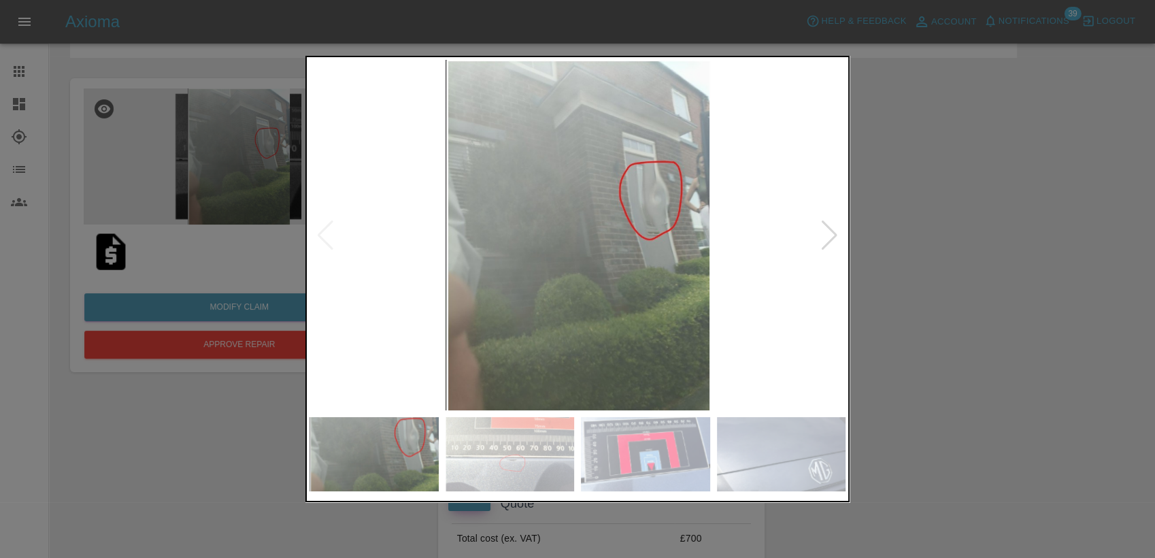
click at [834, 232] on div at bounding box center [829, 235] width 18 height 30
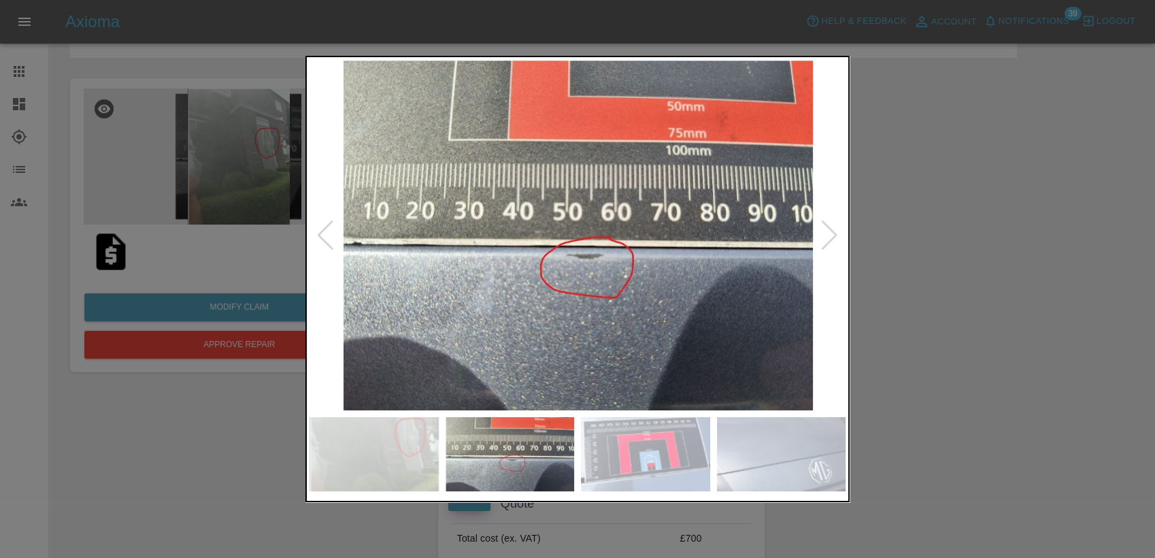
click at [832, 235] on div at bounding box center [829, 235] width 18 height 30
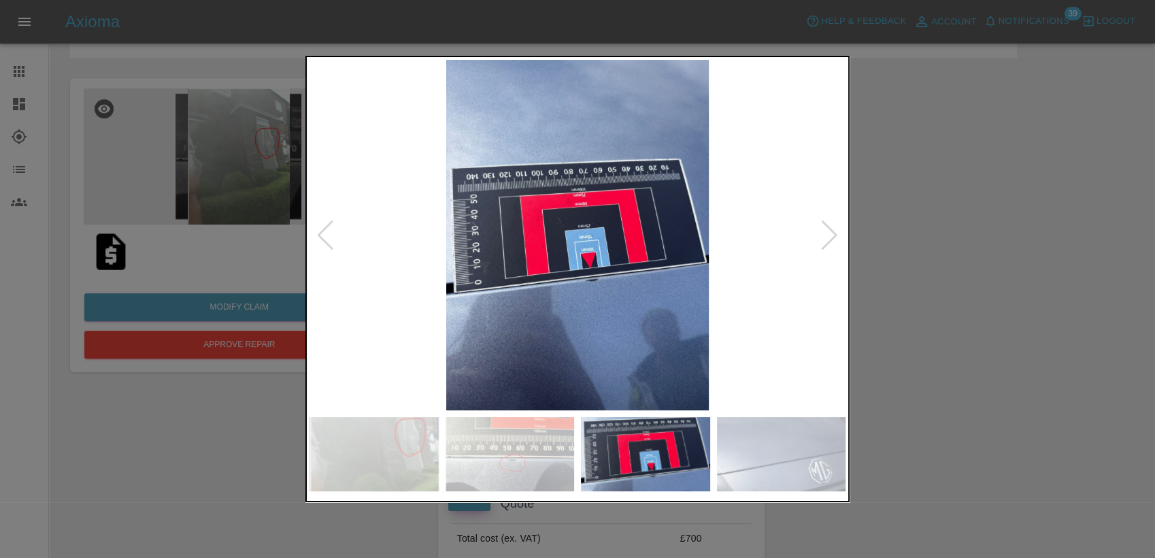
click at [832, 235] on div at bounding box center [829, 235] width 18 height 30
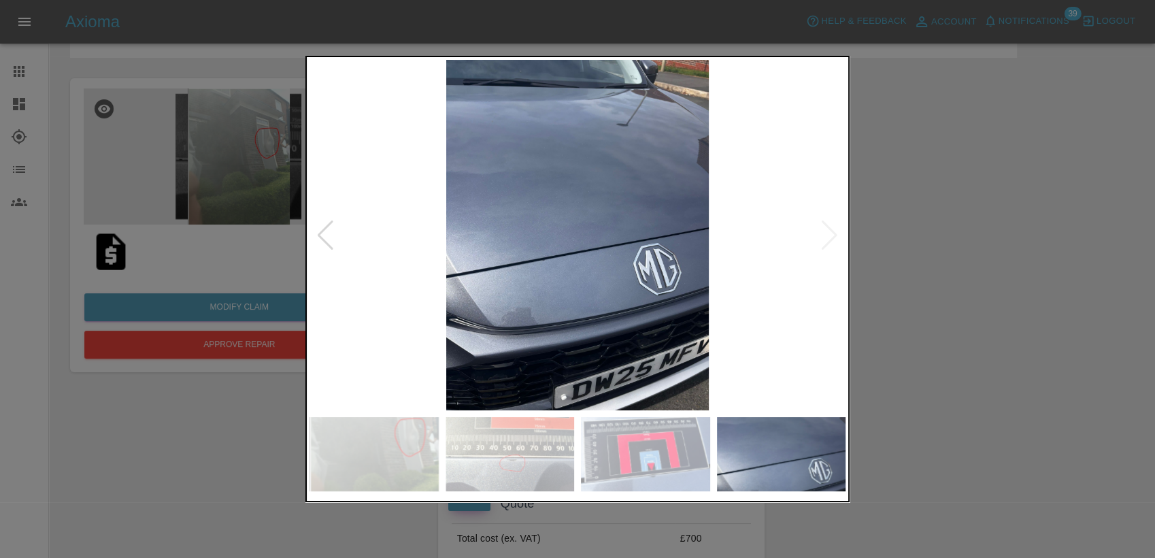
click at [832, 235] on img at bounding box center [577, 235] width 536 height 350
click at [343, 235] on img at bounding box center [577, 235] width 536 height 350
click at [335, 240] on img at bounding box center [577, 235] width 536 height 350
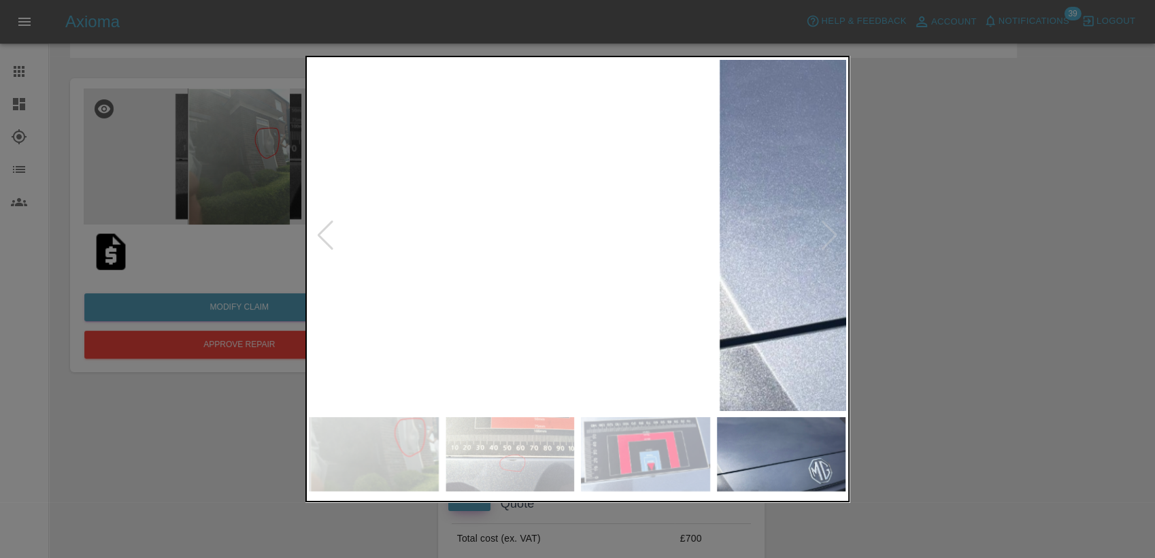
click at [331, 243] on div at bounding box center [325, 235] width 18 height 30
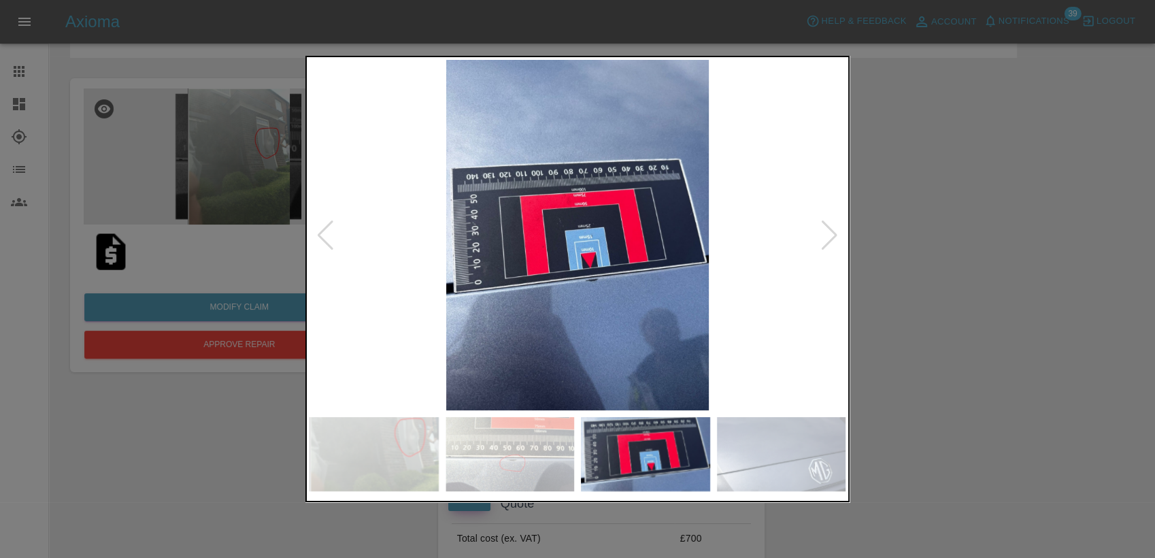
click at [331, 243] on div at bounding box center [325, 235] width 18 height 30
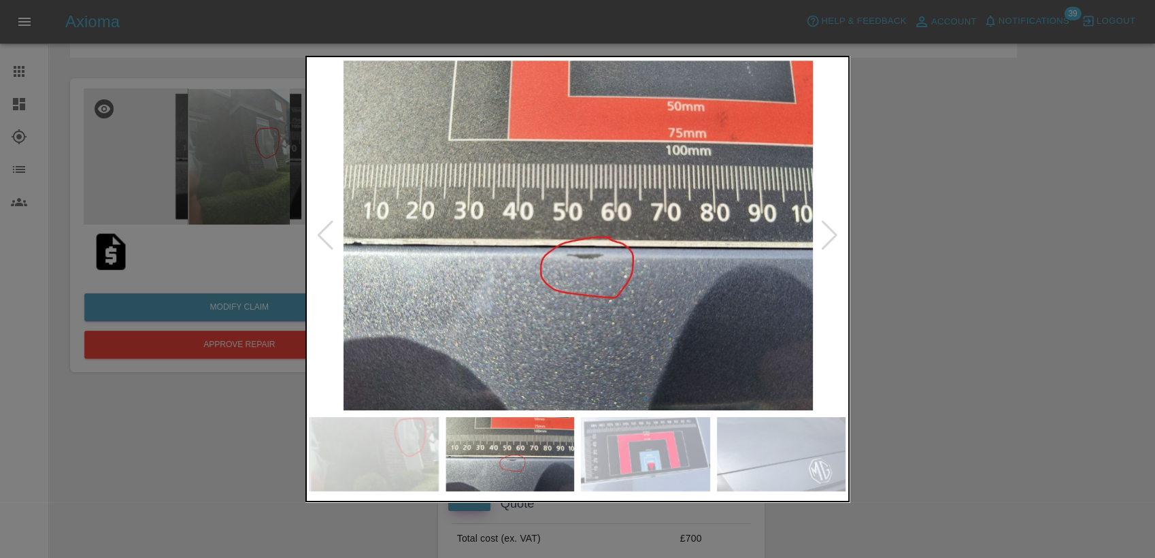
click at [331, 243] on div at bounding box center [325, 235] width 18 height 30
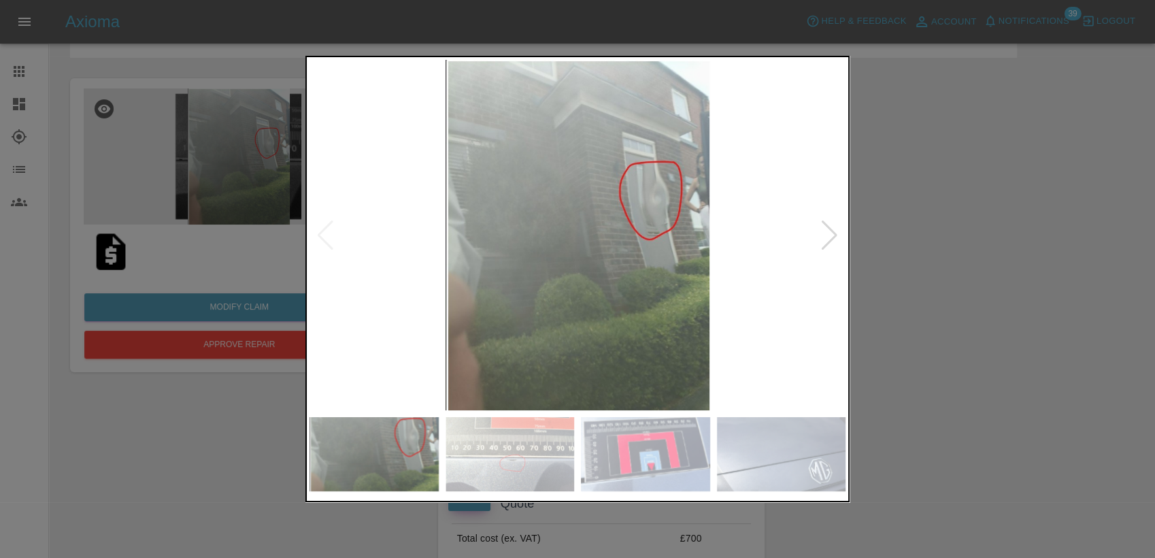
click at [1081, 333] on div at bounding box center [577, 279] width 1155 height 558
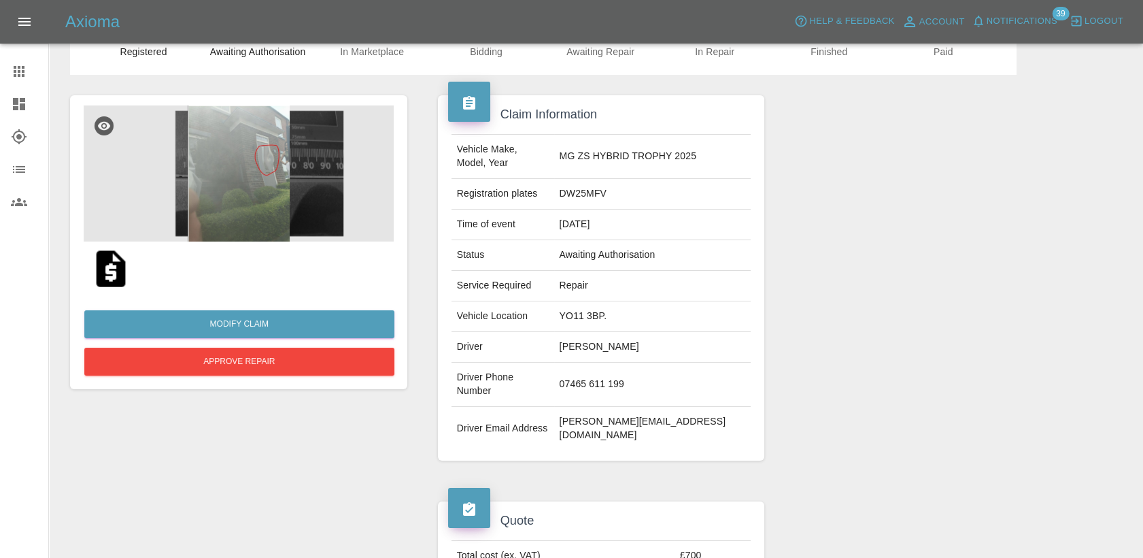
scroll to position [18, 0]
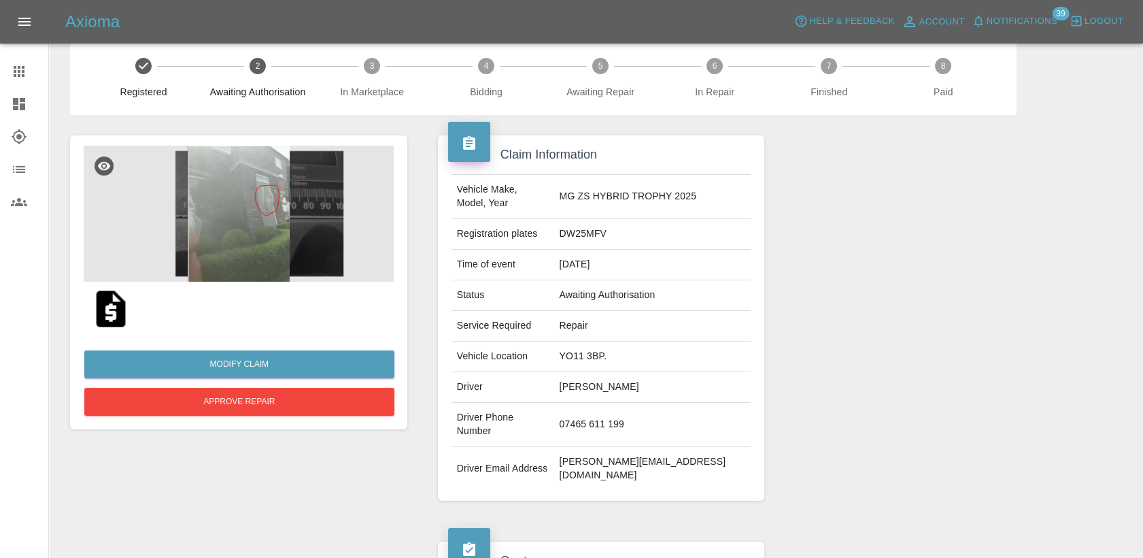
click at [114, 311] on img at bounding box center [111, 309] width 44 height 44
drag, startPoint x: 641, startPoint y: 223, endPoint x: 598, endPoint y: 223, distance: 42.8
click at [598, 223] on td "DW25MFV" at bounding box center [652, 234] width 197 height 31
copy td "DW25MFV"
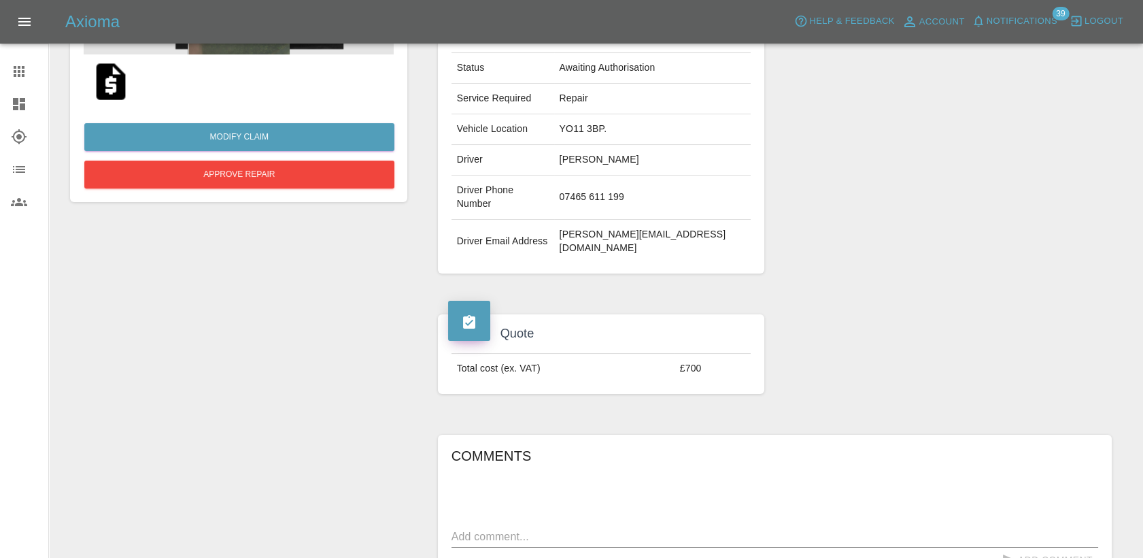
scroll to position [245, 0]
